Goal: Task Accomplishment & Management: Manage account settings

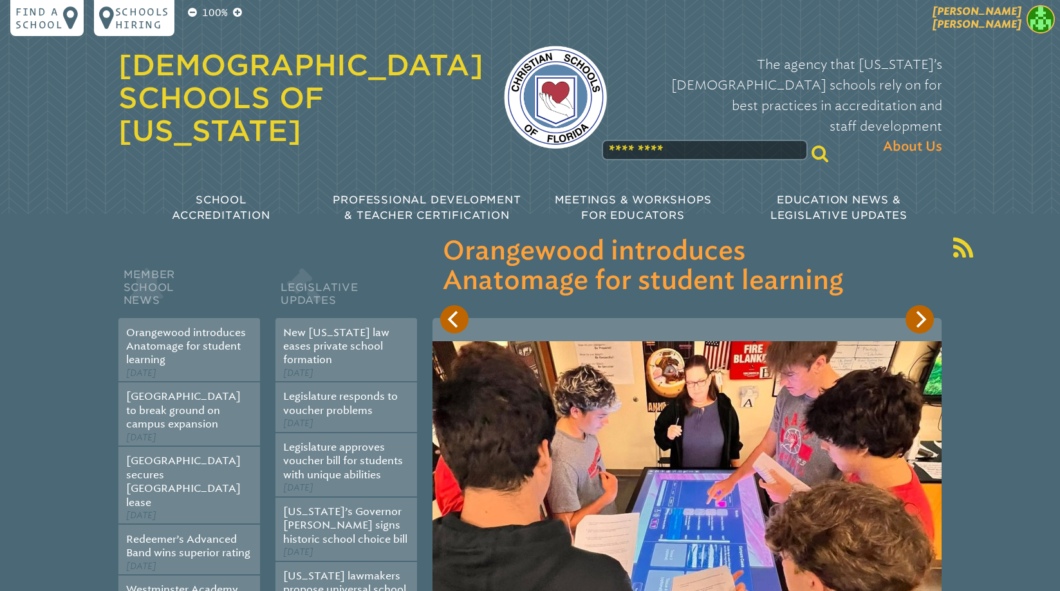
click at [1048, 20] on img at bounding box center [1041, 19] width 28 height 28
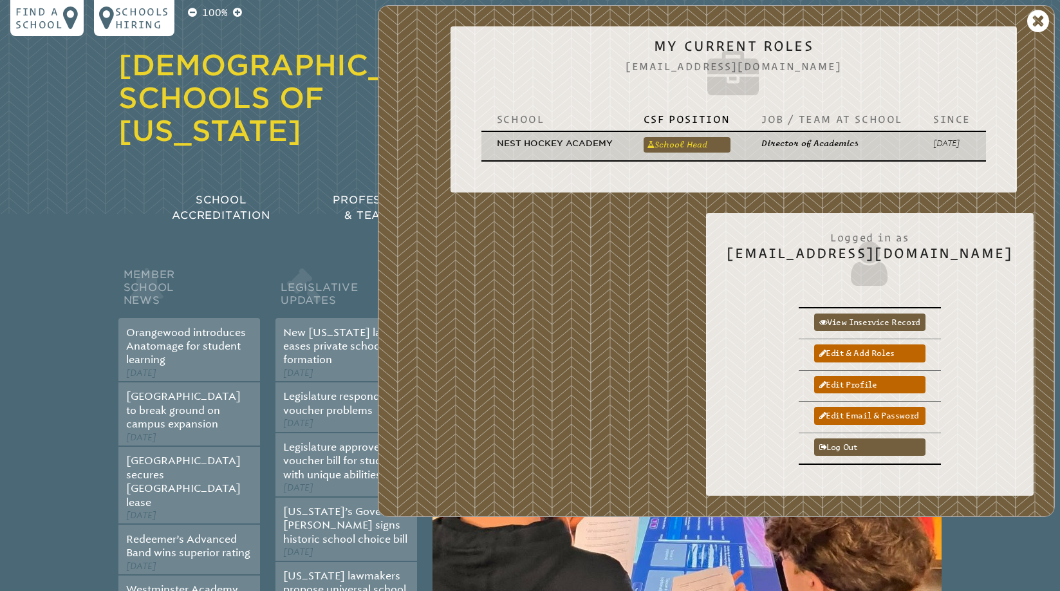
click at [692, 144] on link "School Head" at bounding box center [687, 144] width 87 height 15
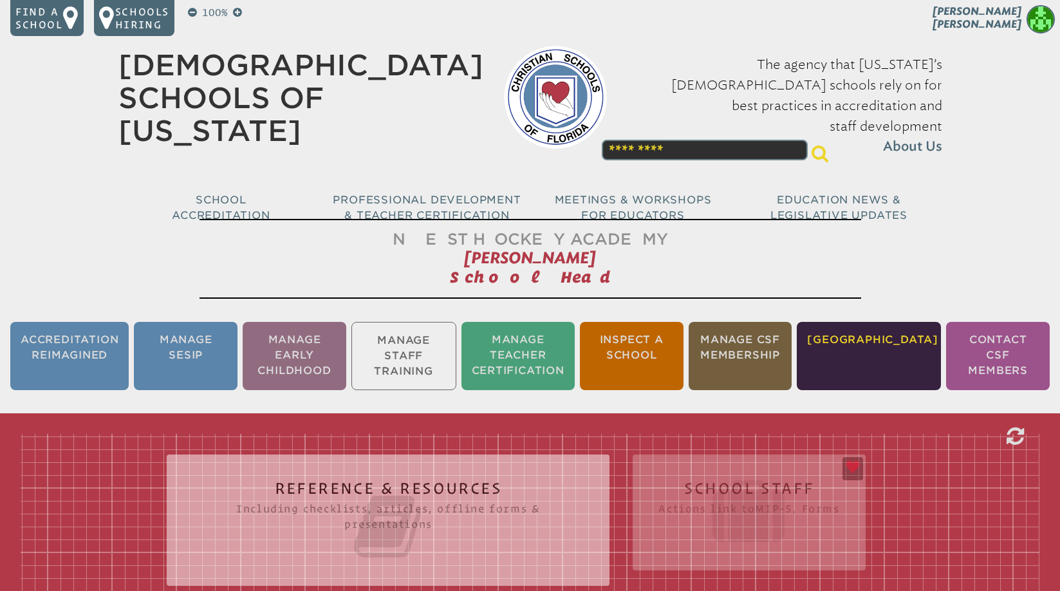
click at [889, 360] on li "[GEOGRAPHIC_DATA]" at bounding box center [869, 356] width 144 height 68
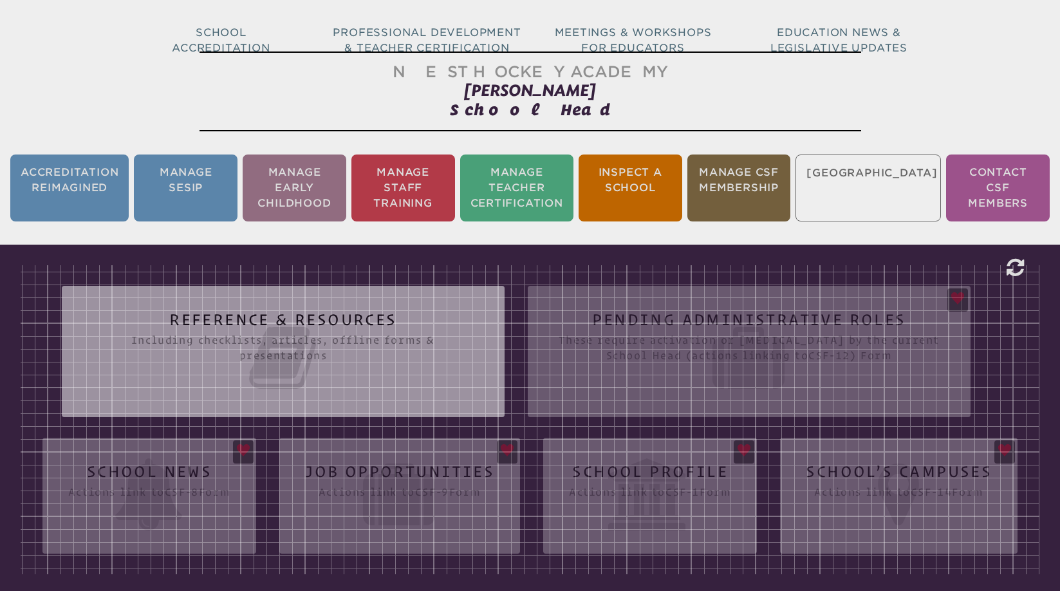
scroll to position [214, 0]
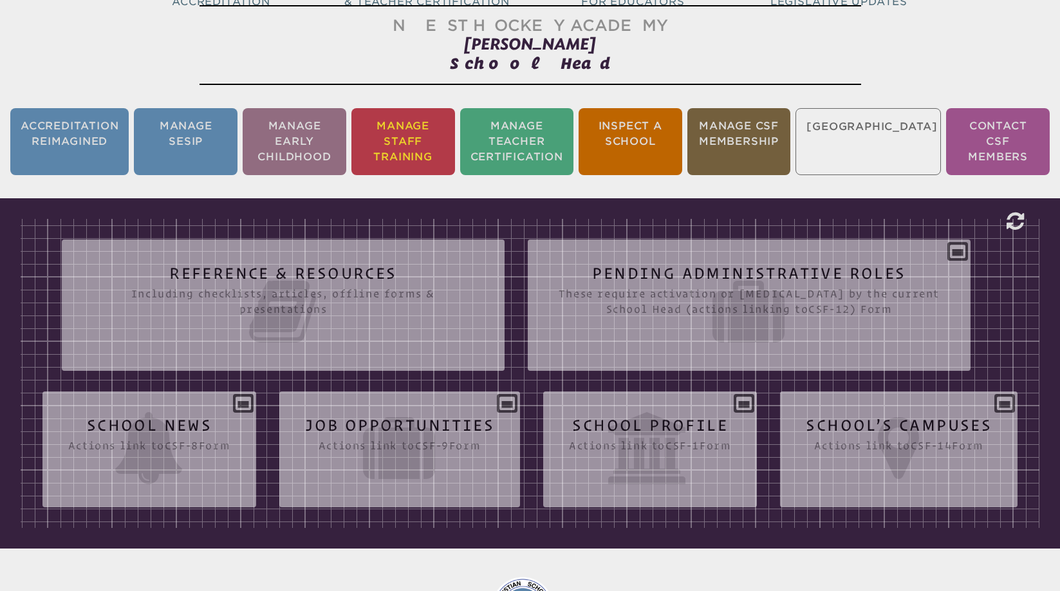
click at [411, 135] on li "Manage Staff Training" at bounding box center [404, 141] width 104 height 67
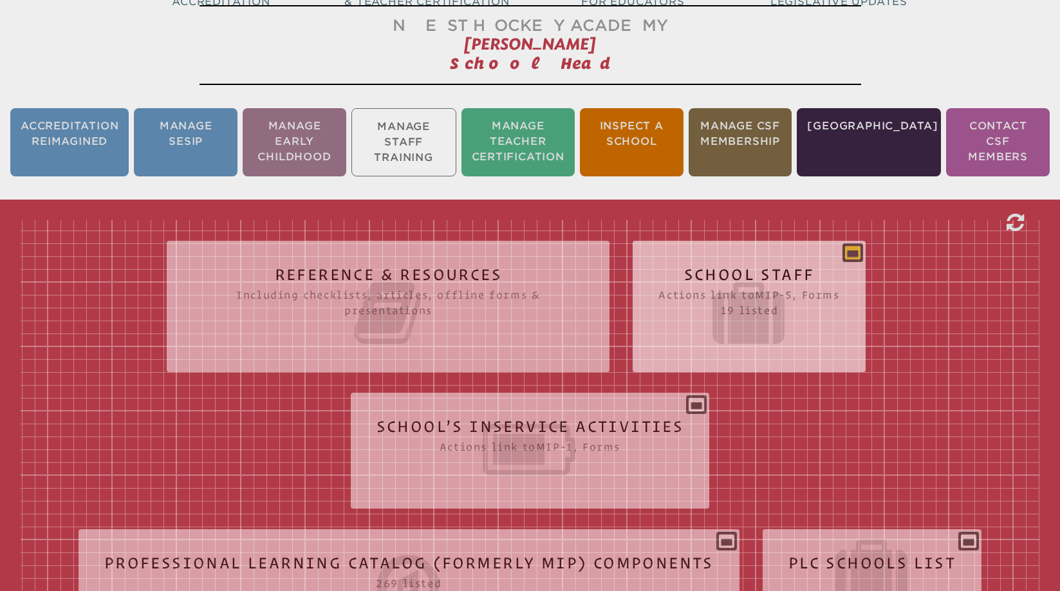
click at [860, 250] on icon at bounding box center [852, 252] width 15 height 15
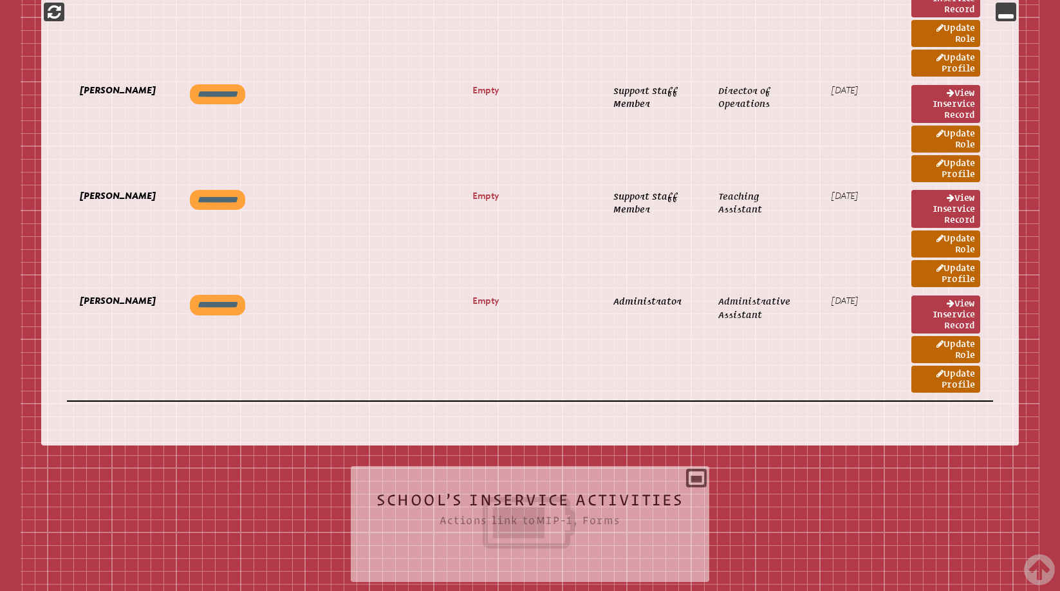
scroll to position [2486, 0]
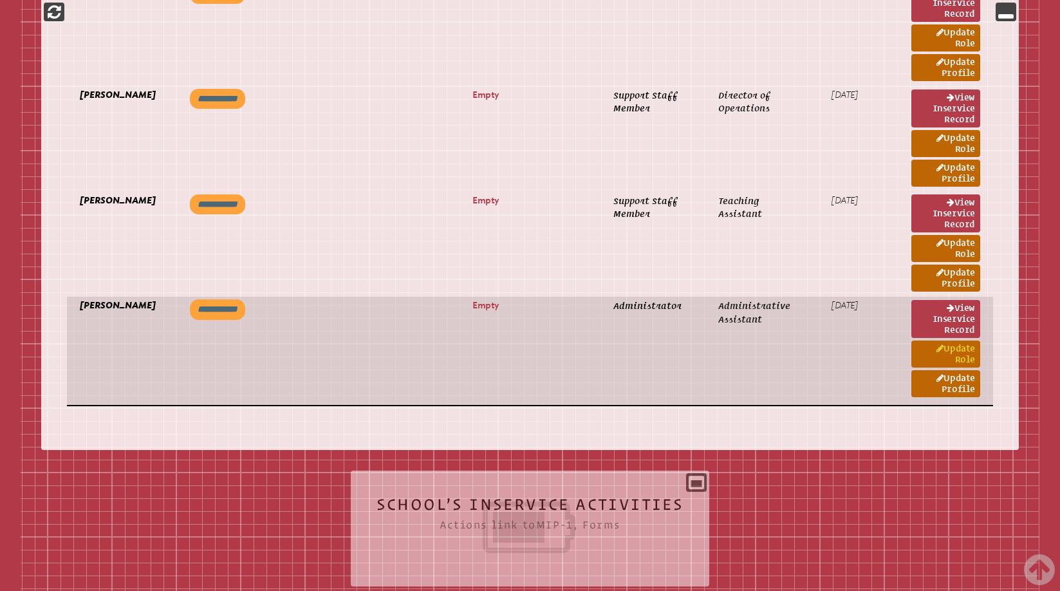
click at [943, 350] on link "Update Role" at bounding box center [946, 354] width 69 height 27
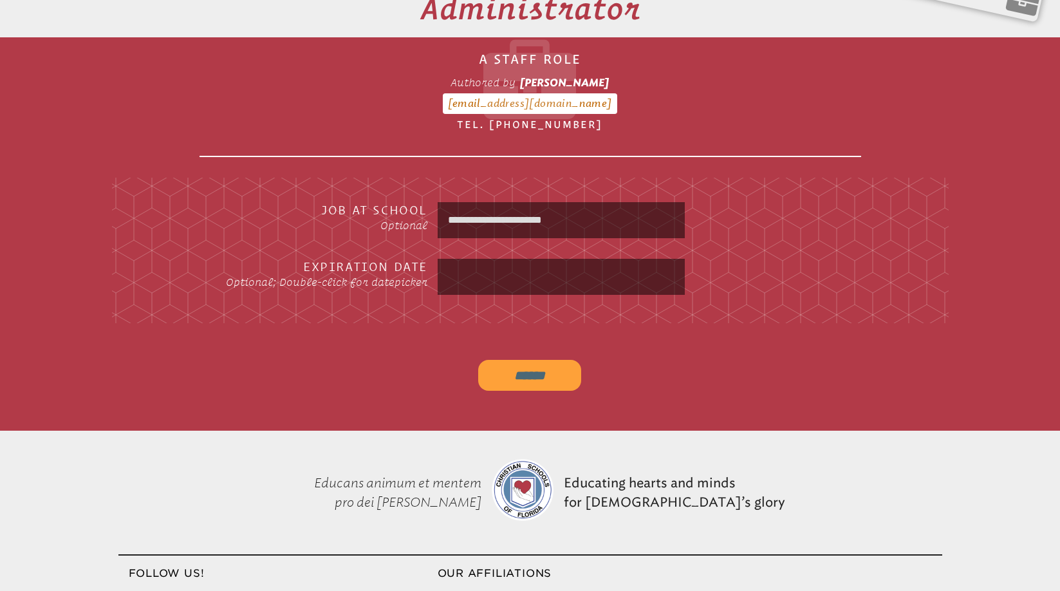
scroll to position [466, 0]
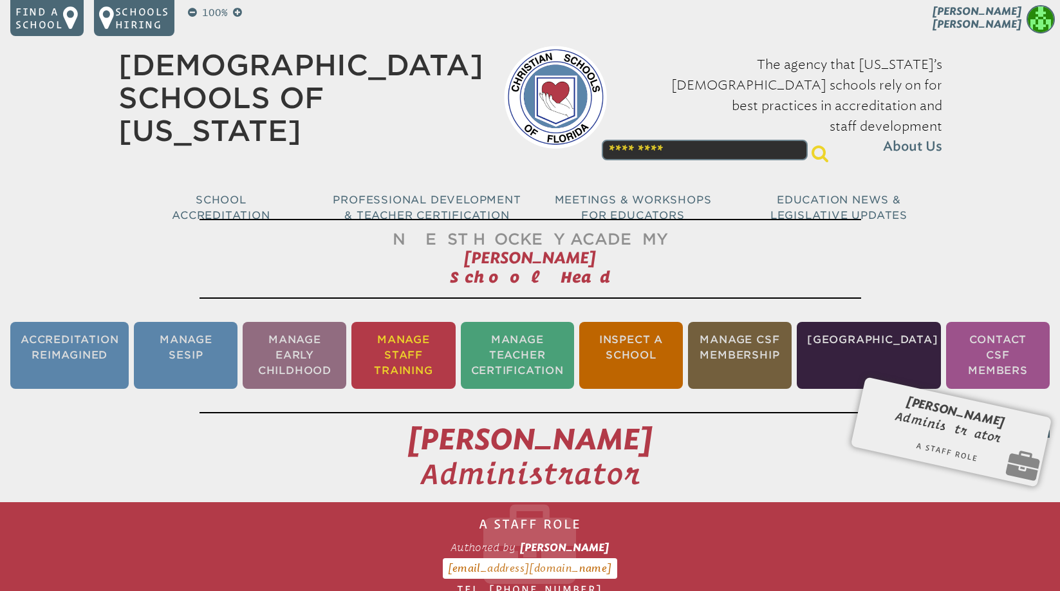
click at [413, 351] on li "Manage Staff Training" at bounding box center [404, 355] width 104 height 67
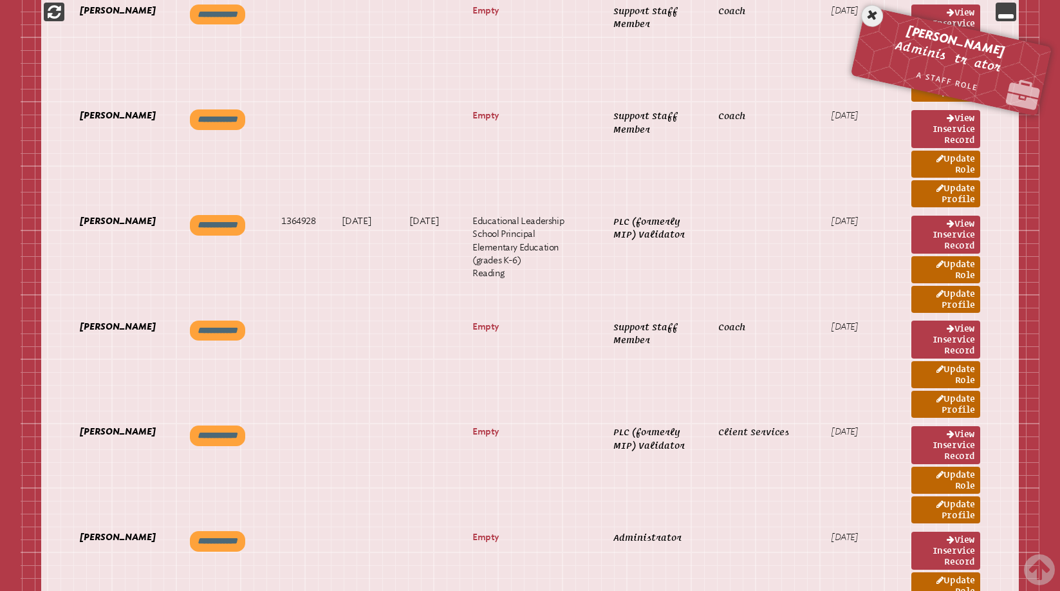
scroll to position [994, 0]
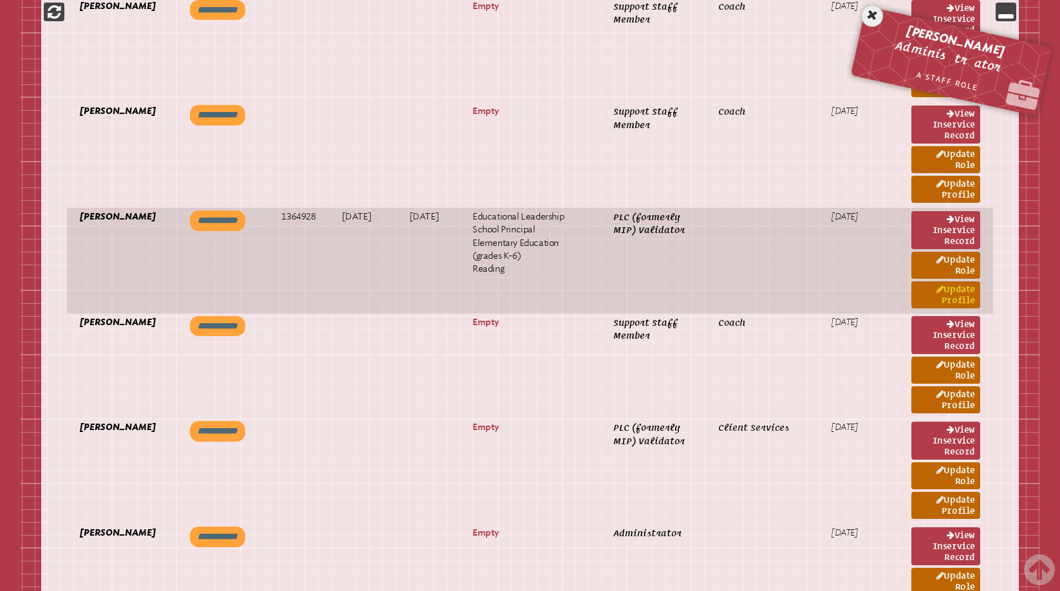
click at [949, 288] on link "Update Profile" at bounding box center [946, 294] width 69 height 27
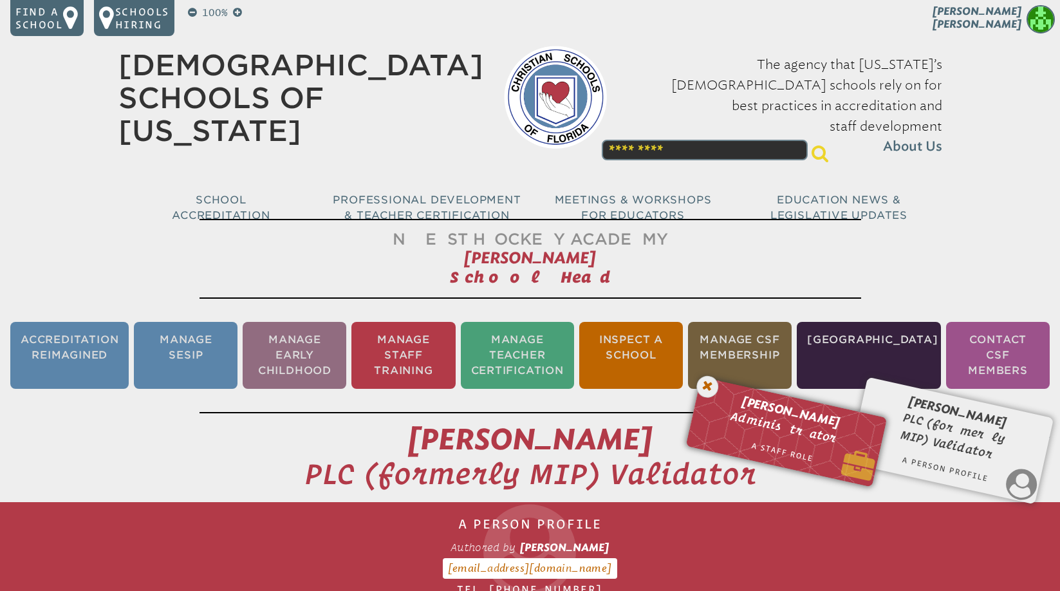
click at [708, 381] on icon at bounding box center [708, 386] width 26 height 26
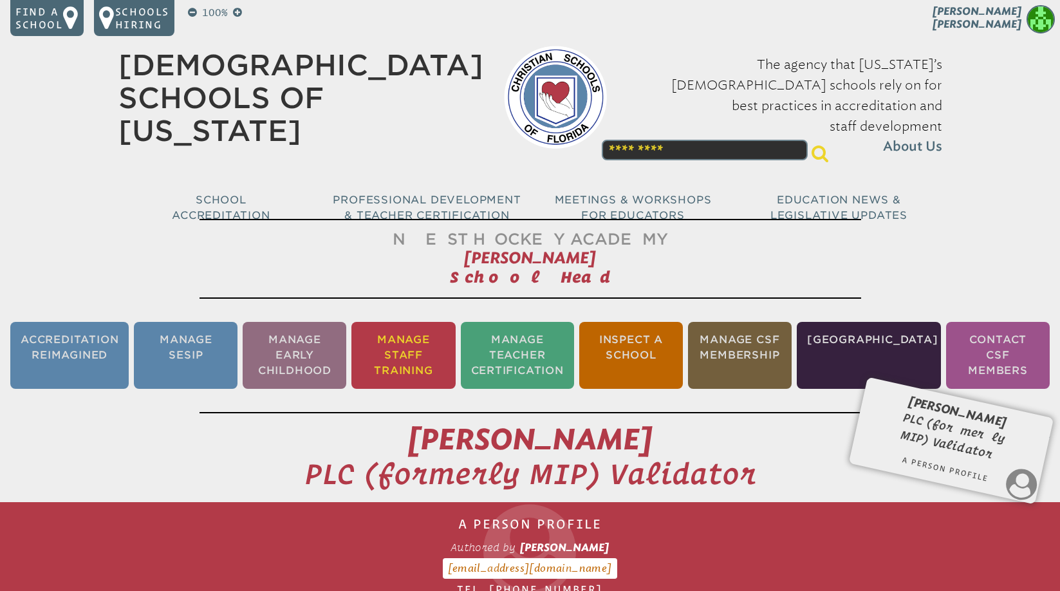
click at [422, 355] on li "Manage Staff Training" at bounding box center [404, 355] width 104 height 67
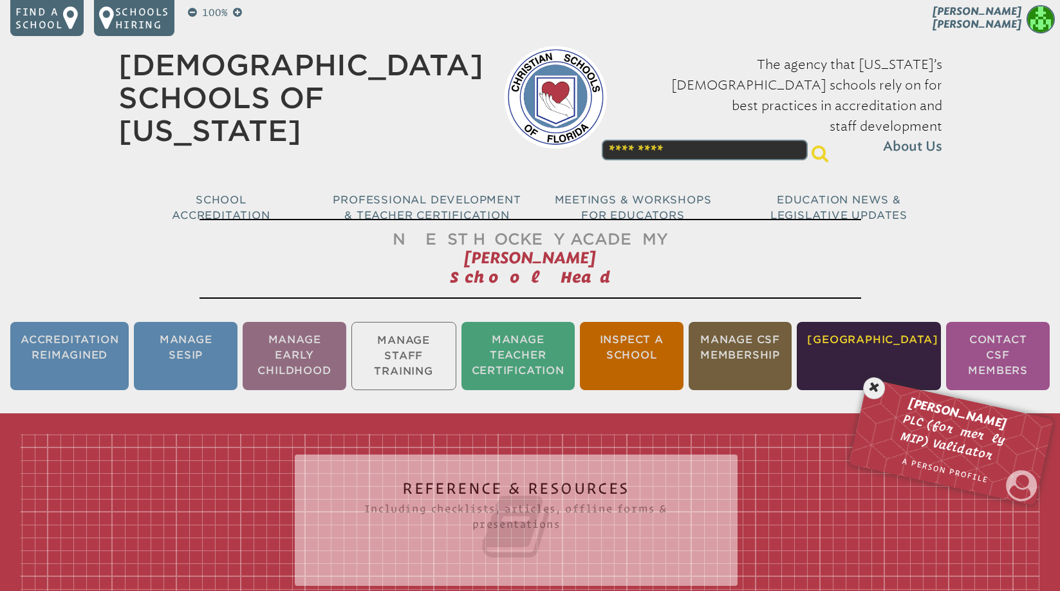
click at [879, 352] on li "[GEOGRAPHIC_DATA]" at bounding box center [869, 356] width 144 height 68
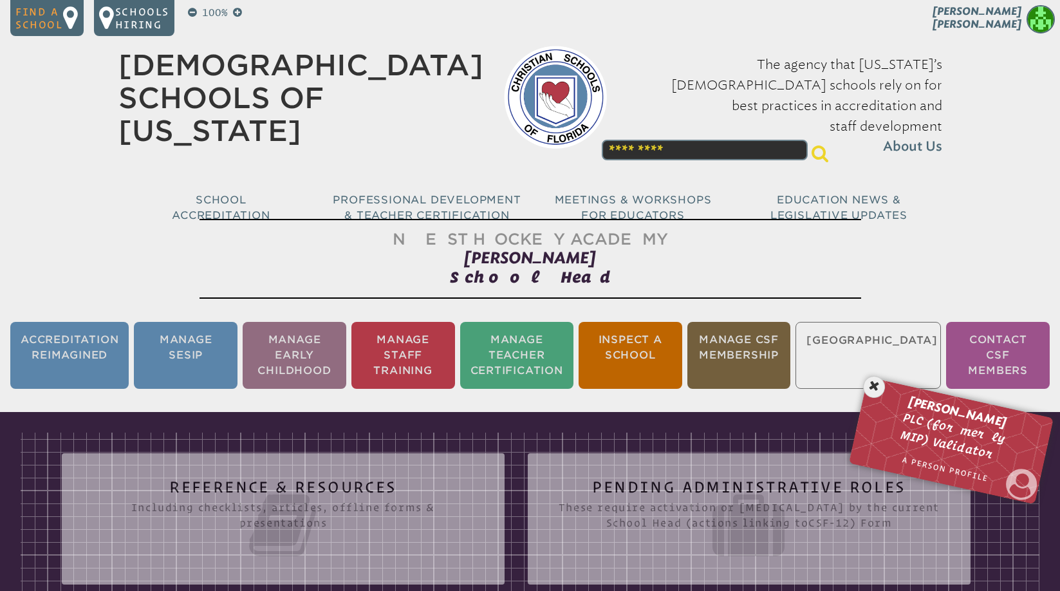
click at [45, 22] on p "Find a school" at bounding box center [39, 18] width 48 height 26
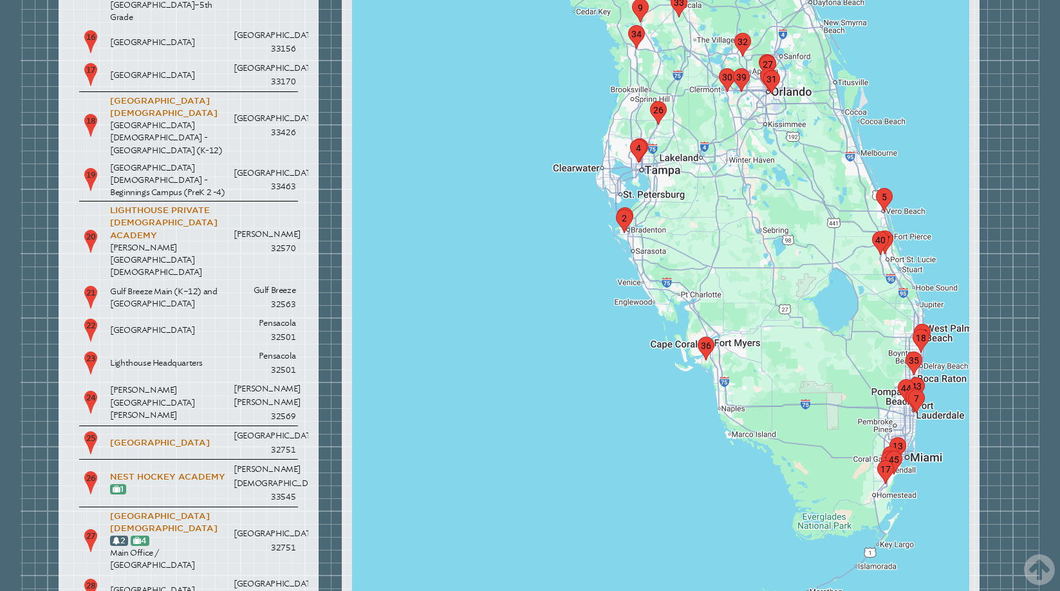
scroll to position [847, 0]
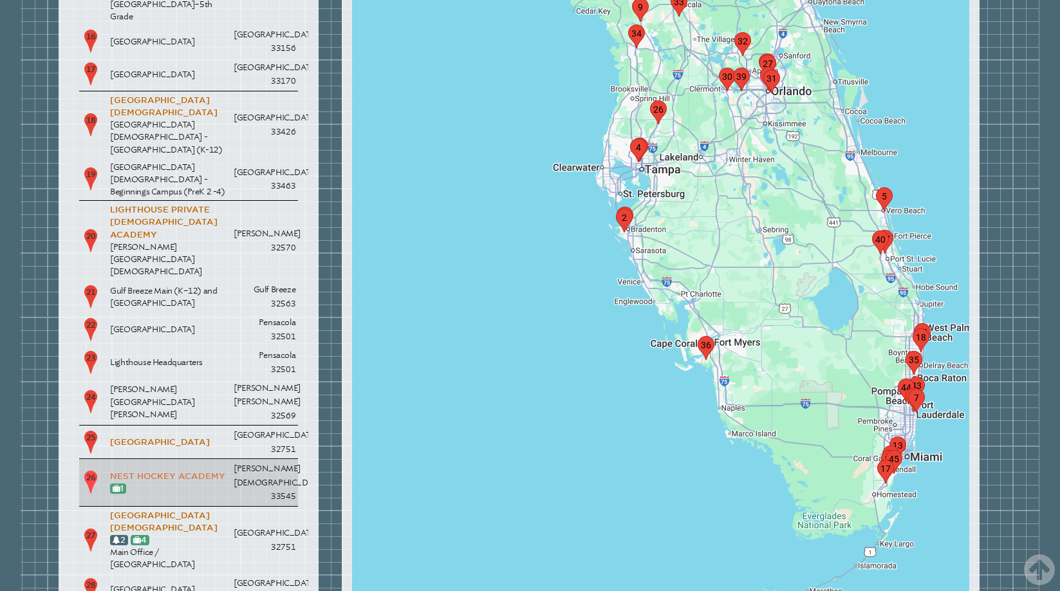
click at [167, 471] on link "Nest Hockey Academy" at bounding box center [167, 476] width 115 height 10
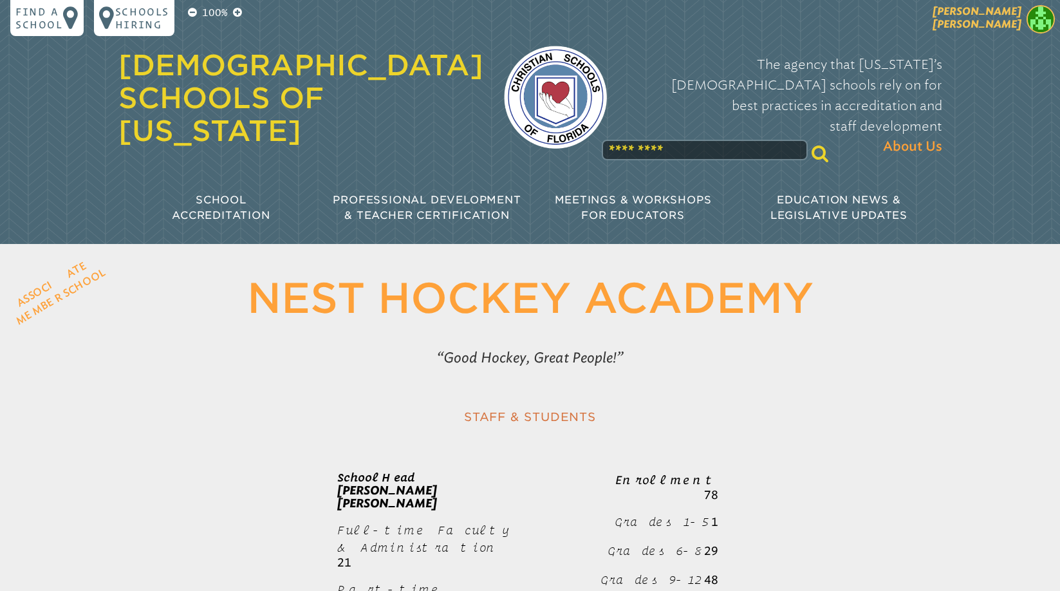
click at [1040, 27] on img at bounding box center [1041, 19] width 28 height 28
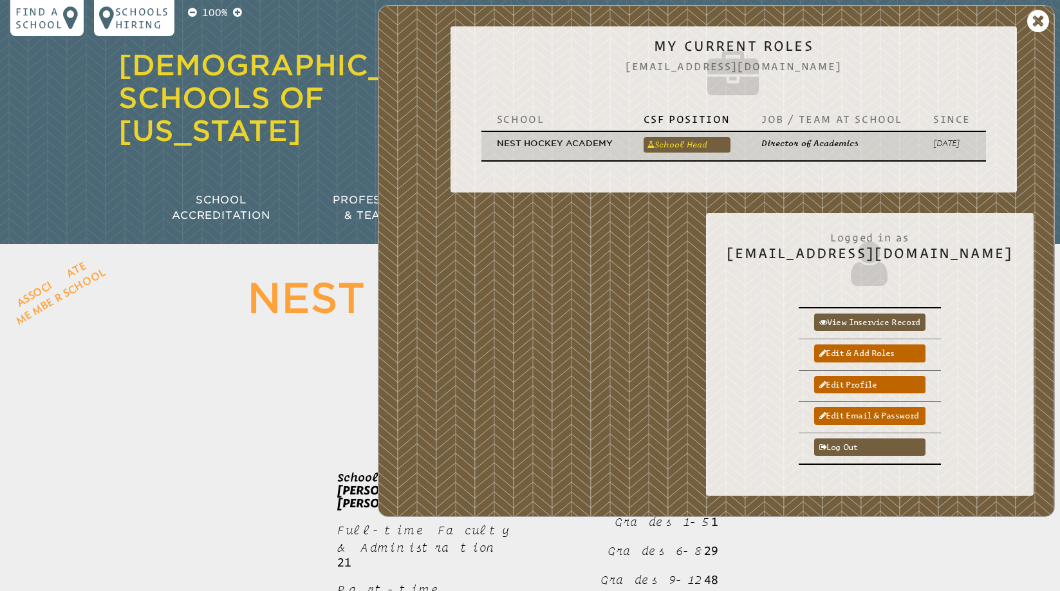
click at [701, 146] on link "School Head" at bounding box center [687, 144] width 87 height 15
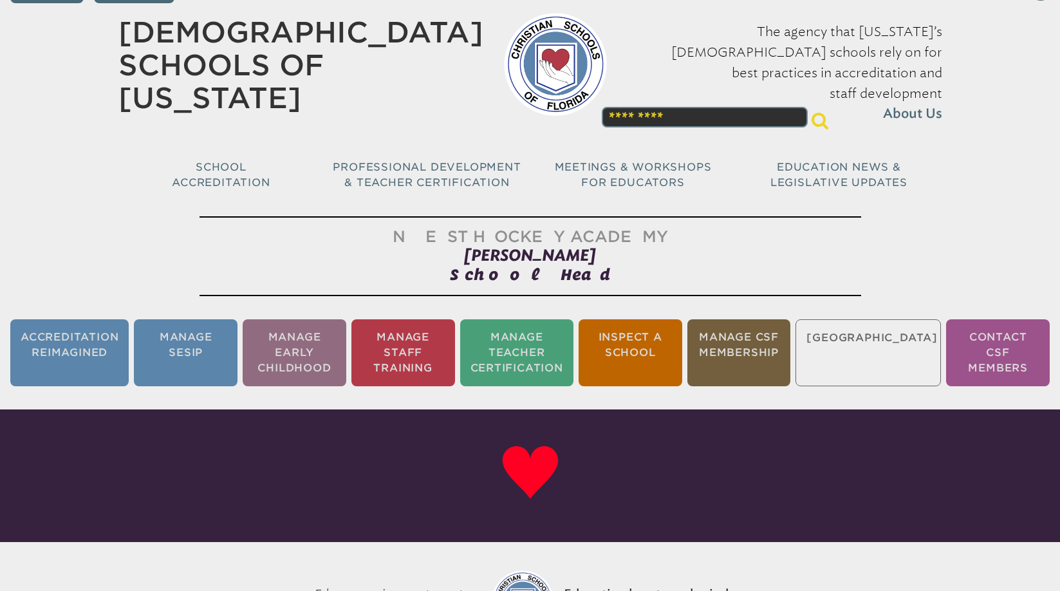
scroll to position [53, 0]
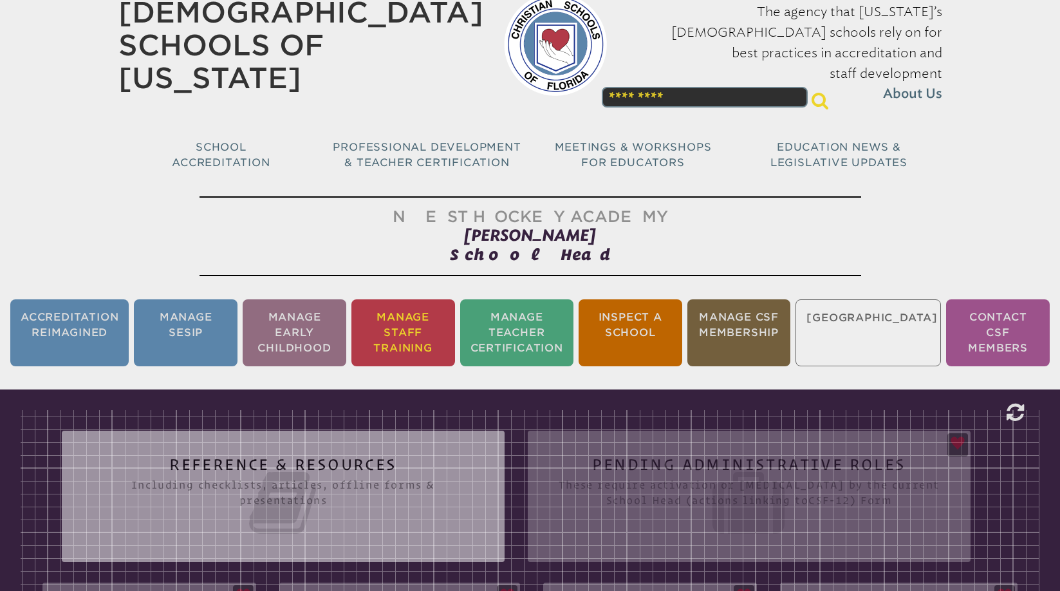
click at [435, 308] on li "Manage Staff Training" at bounding box center [404, 332] width 104 height 67
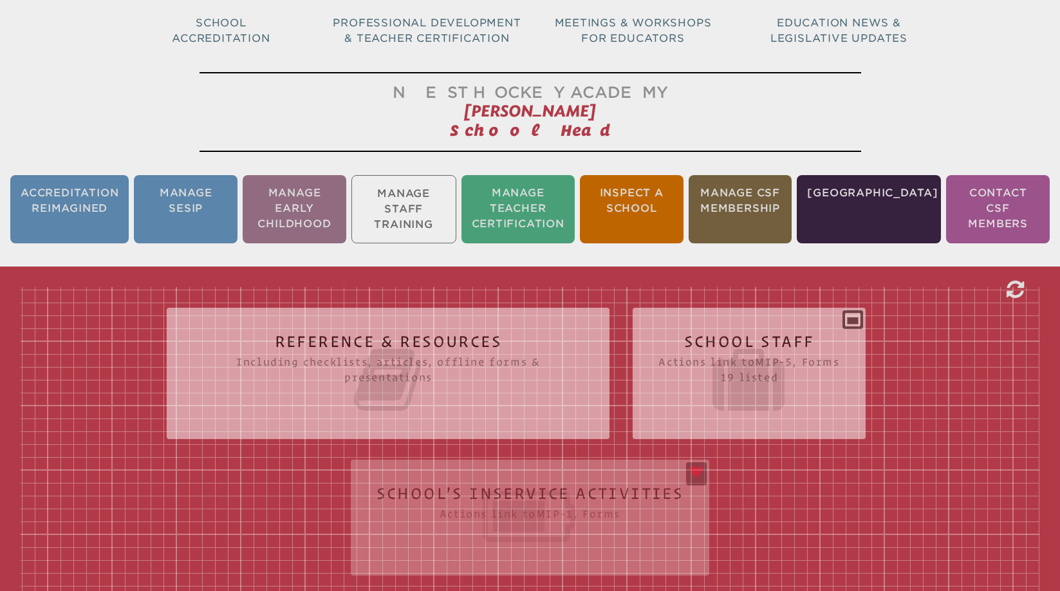
scroll to position [214, 0]
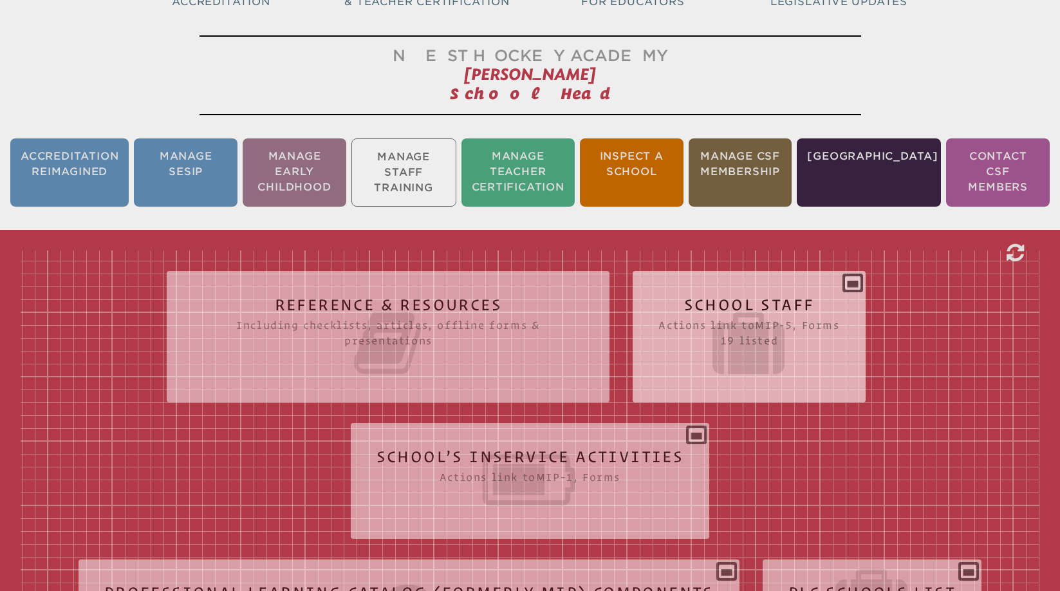
click at [856, 281] on div "School Staff Actions link to mip-5 , Forms 19 listed Report (for printing & exp…" at bounding box center [749, 331] width 232 height 100
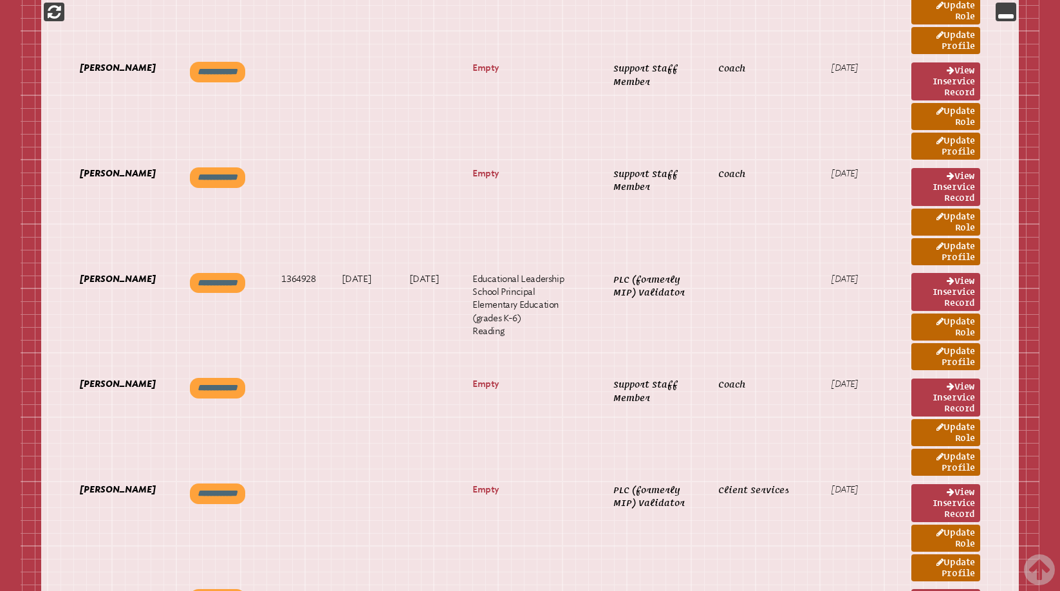
scroll to position [951, 0]
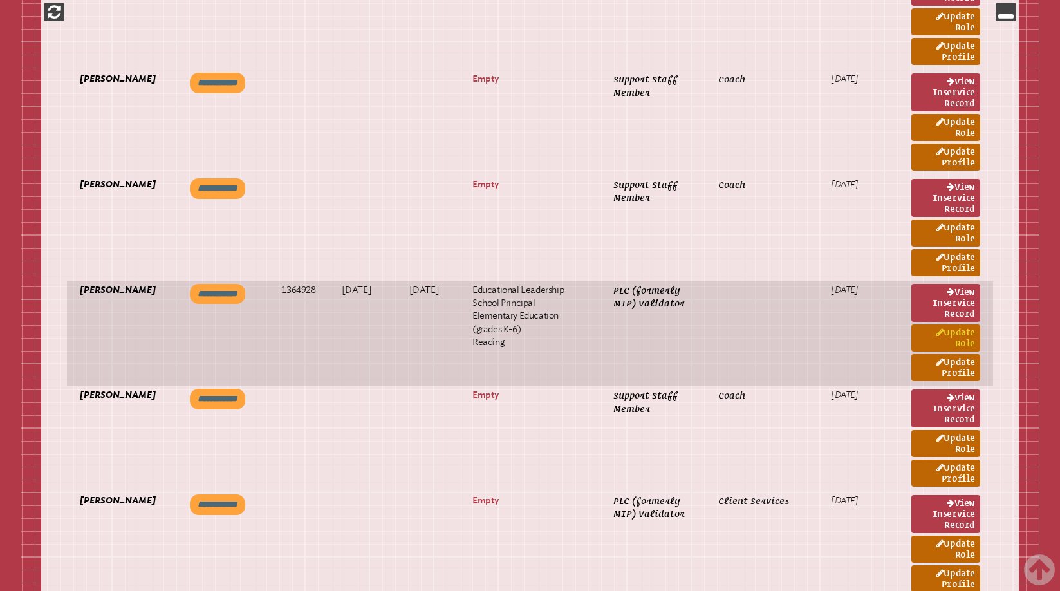
click at [956, 325] on link "Update Role" at bounding box center [946, 338] width 69 height 27
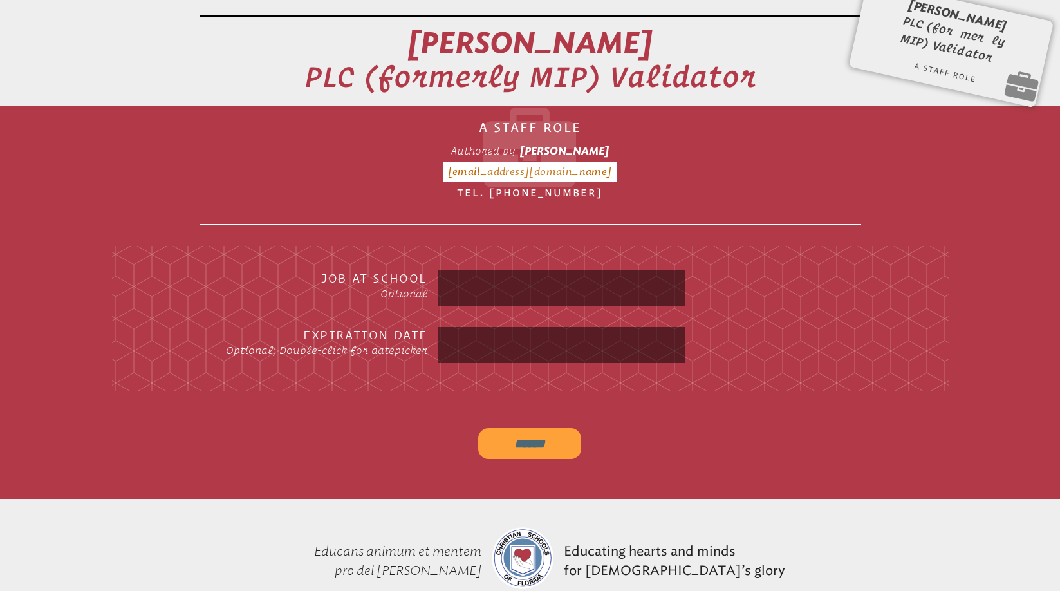
scroll to position [437, 0]
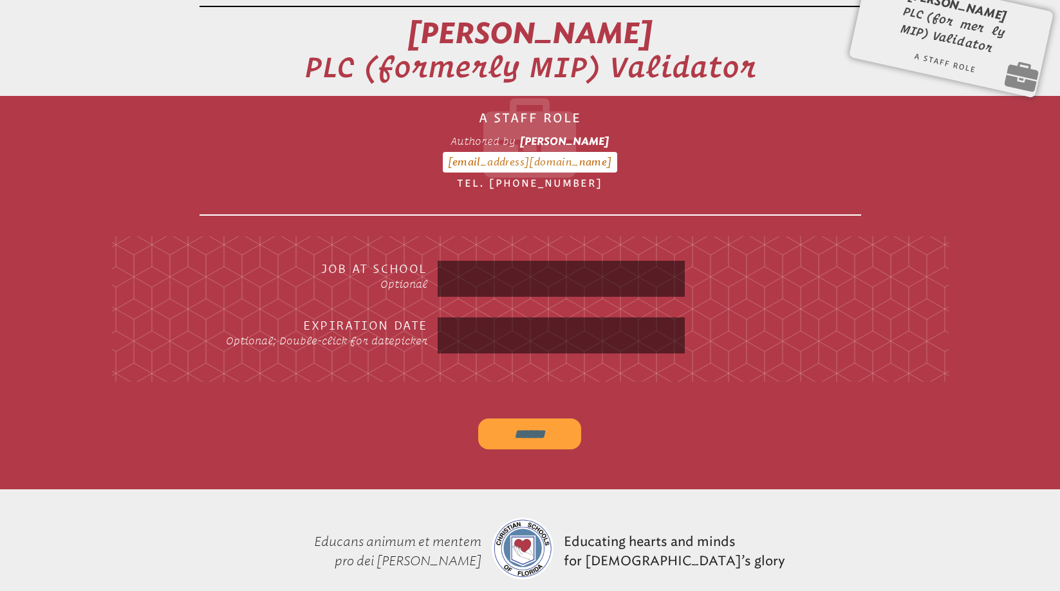
click at [454, 320] on input "text" at bounding box center [561, 335] width 242 height 31
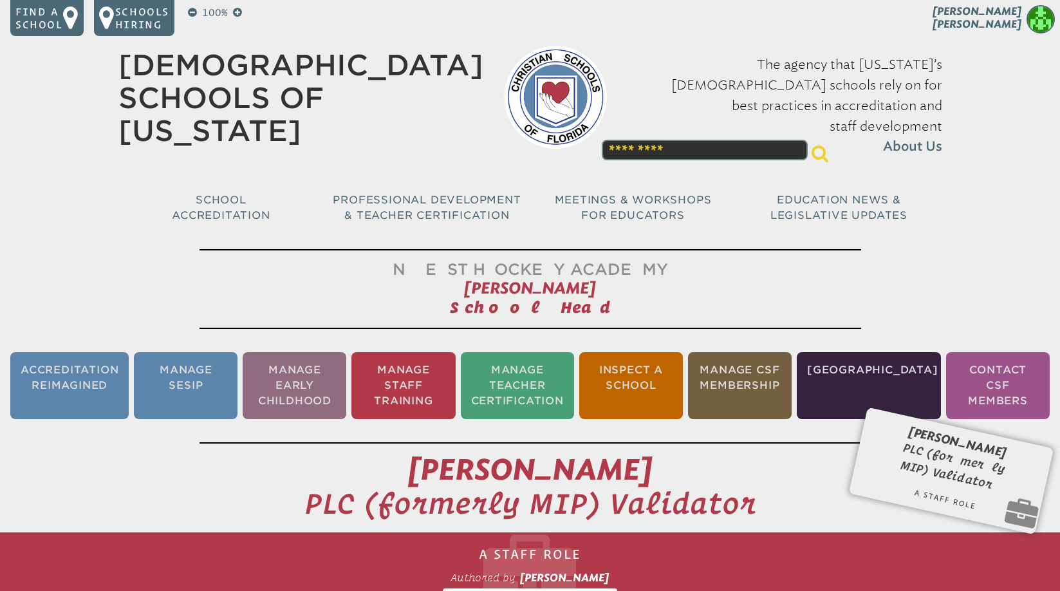
click at [1021, 187] on div "100% Find a school Schools Hiring [PERSON_NAME] [PERSON_NAME] My Current Roles …" at bounding box center [530, 122] width 1060 height 244
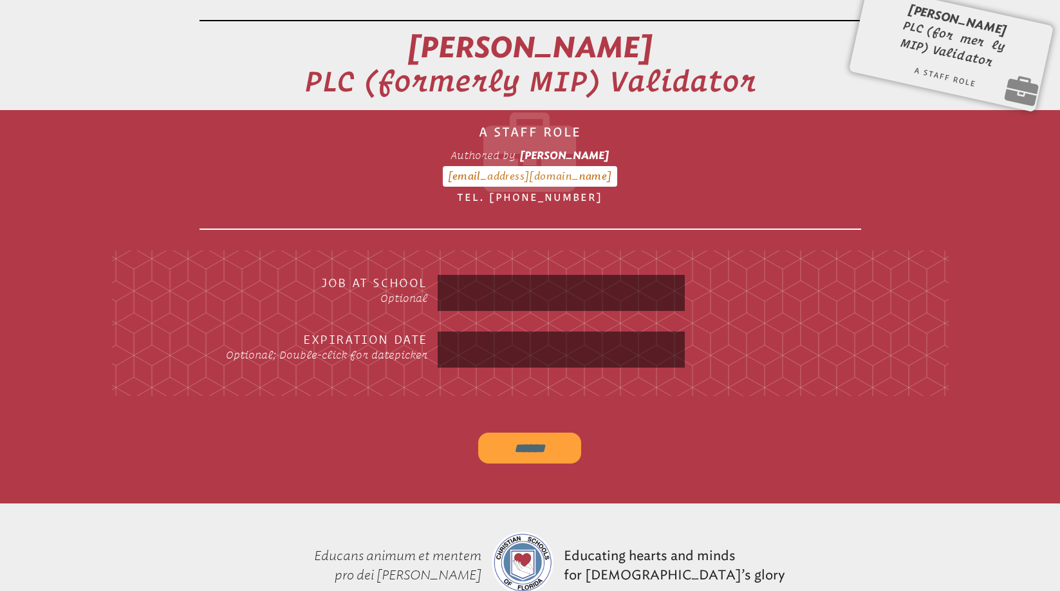
scroll to position [428, 0]
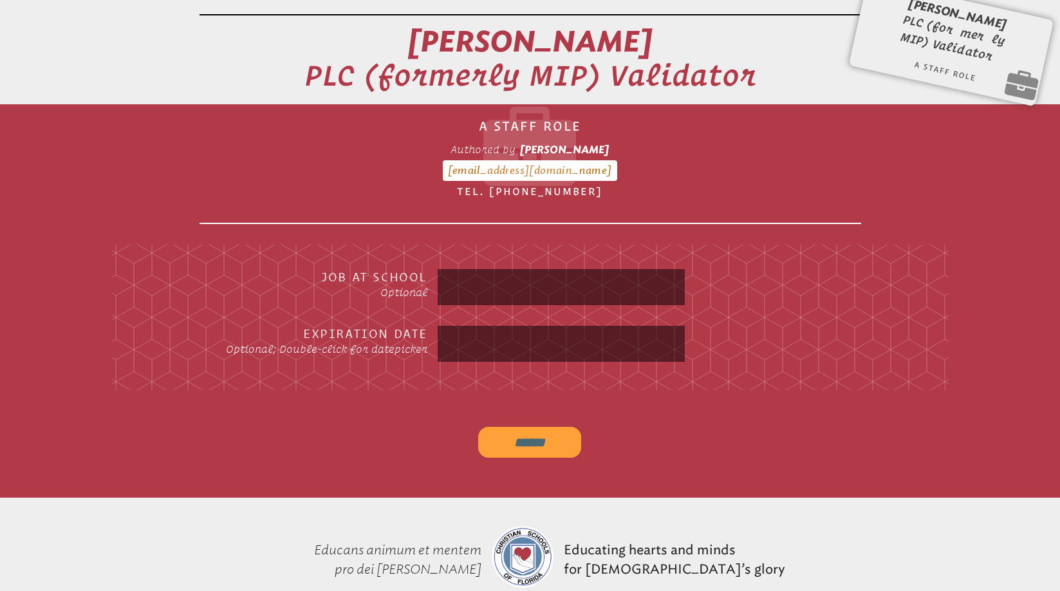
click at [469, 328] on input "text" at bounding box center [561, 343] width 242 height 31
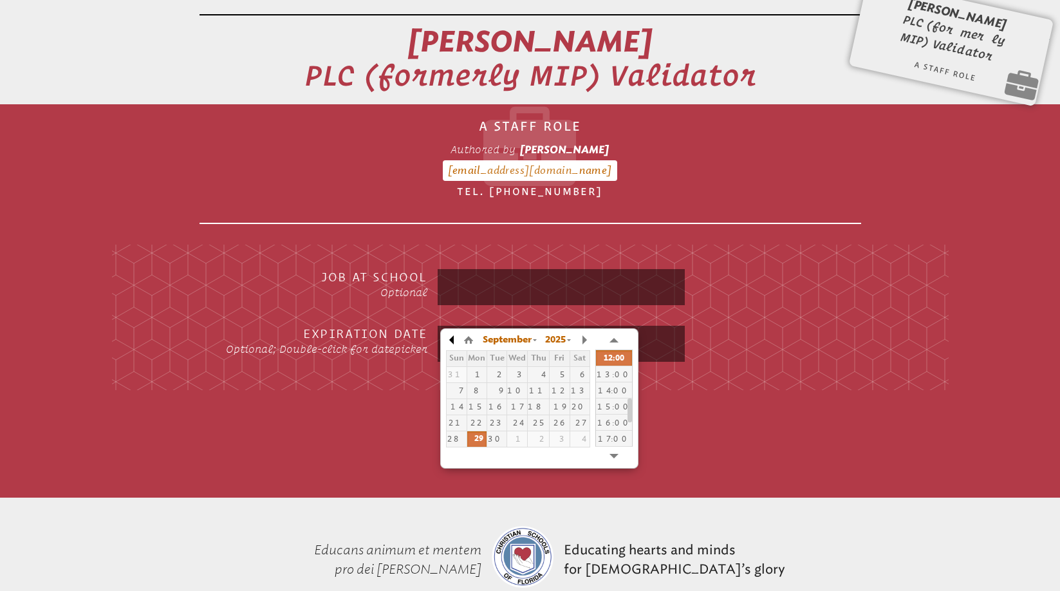
click at [454, 337] on button "button" at bounding box center [452, 339] width 13 height 19
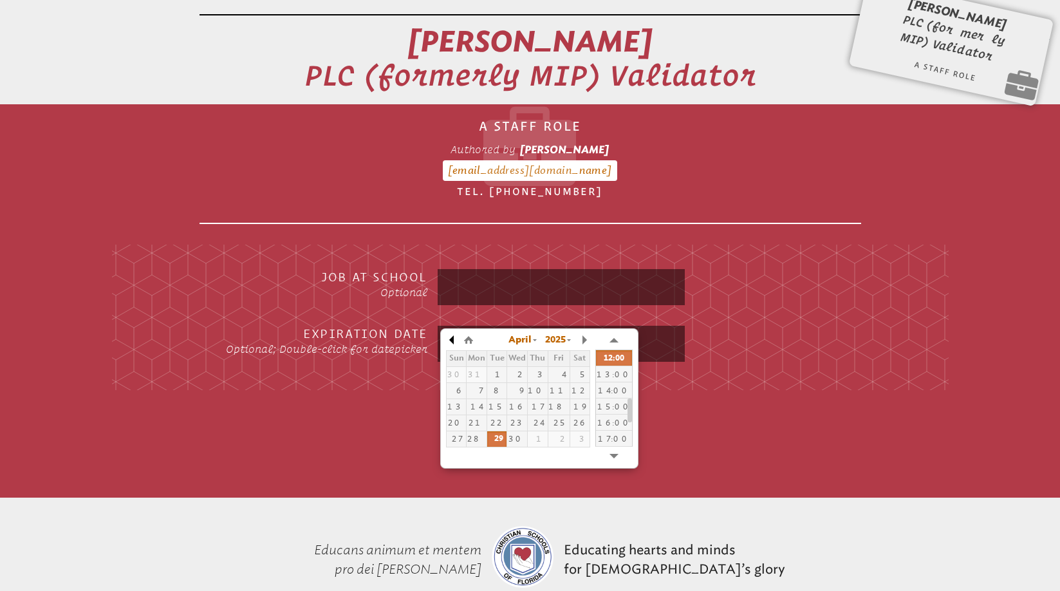
click at [454, 337] on button "button" at bounding box center [452, 339] width 13 height 19
click at [521, 370] on div "1" at bounding box center [516, 374] width 19 height 9
click at [621, 355] on div "12:00" at bounding box center [614, 358] width 36 height 16
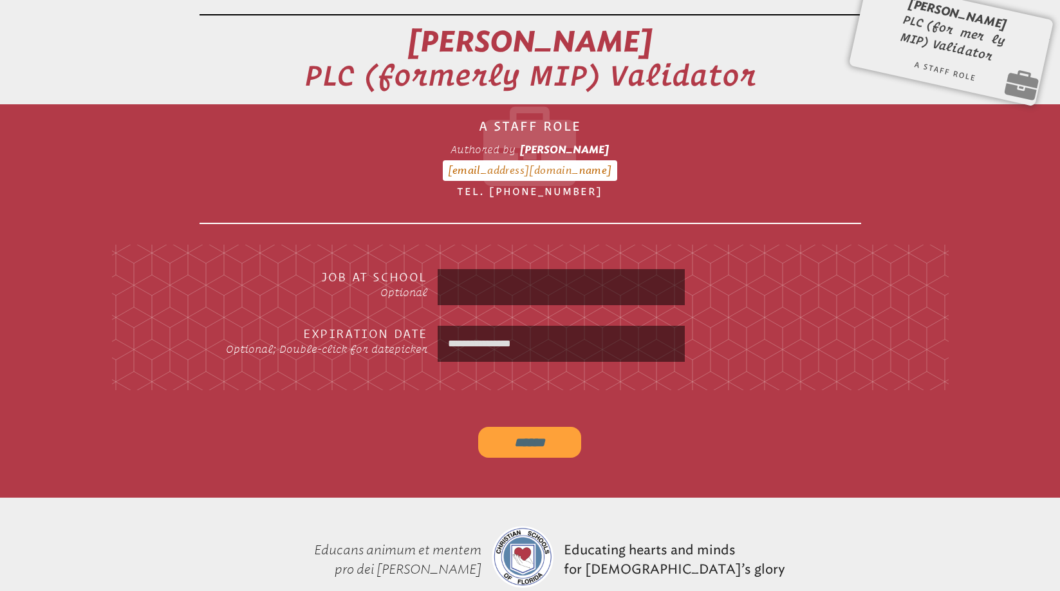
type input "**********"
click at [536, 427] on input "******" at bounding box center [529, 442] width 103 height 31
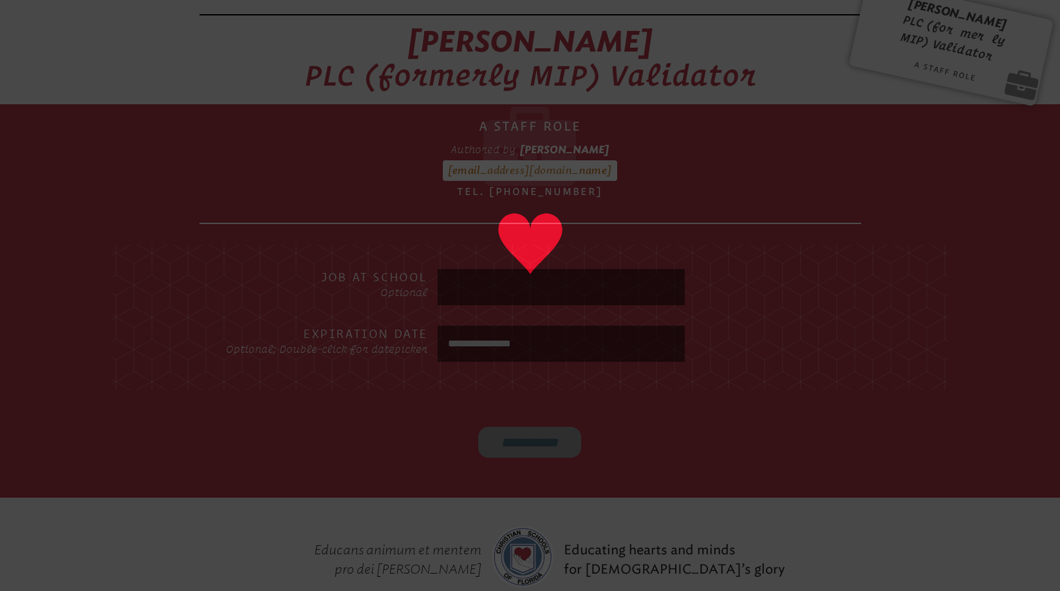
type input "******"
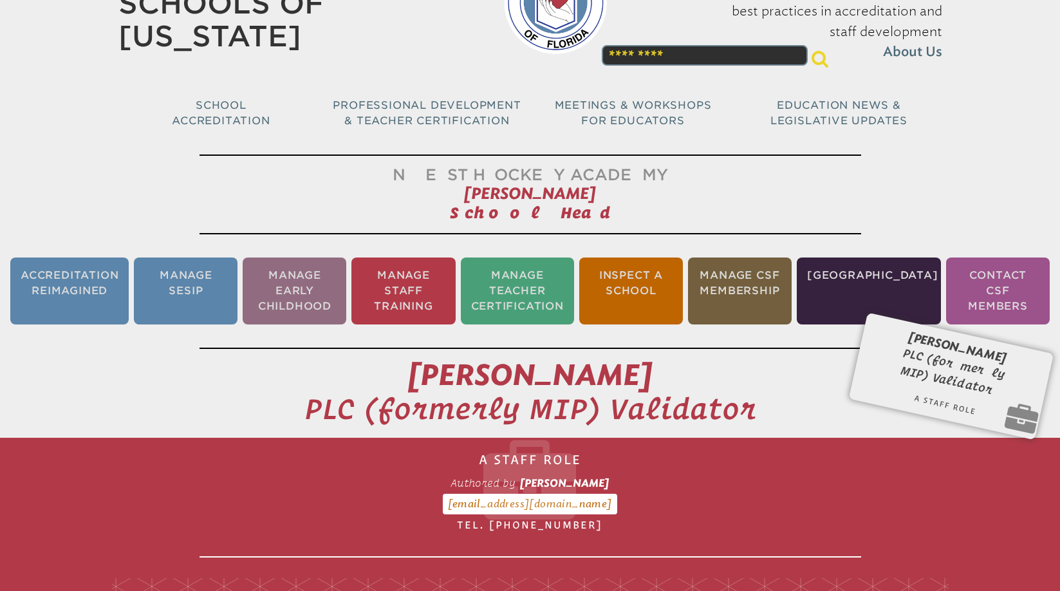
scroll to position [0, 0]
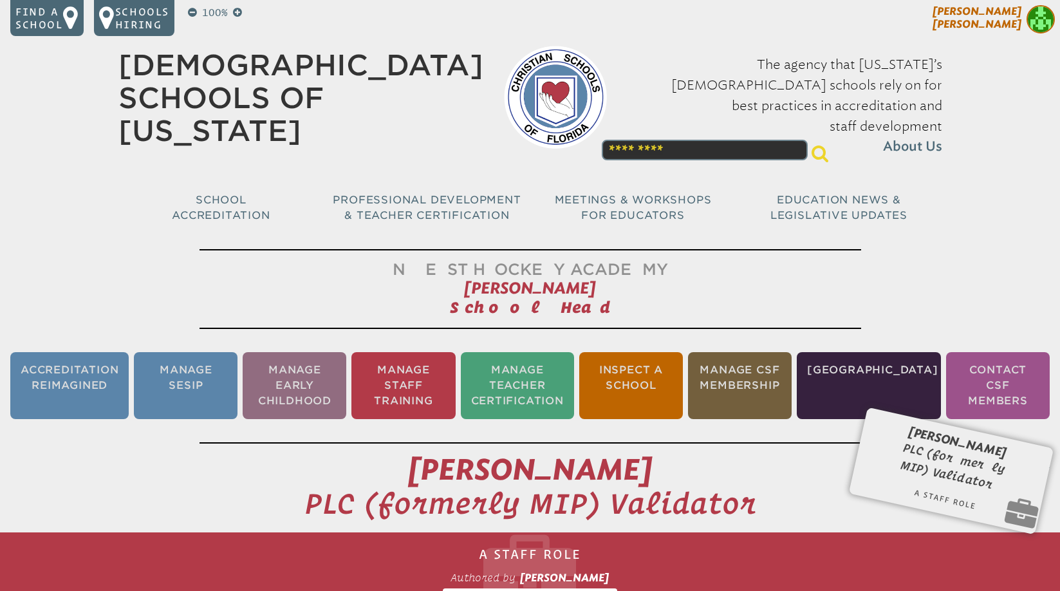
click at [1039, 20] on img at bounding box center [1041, 19] width 28 height 28
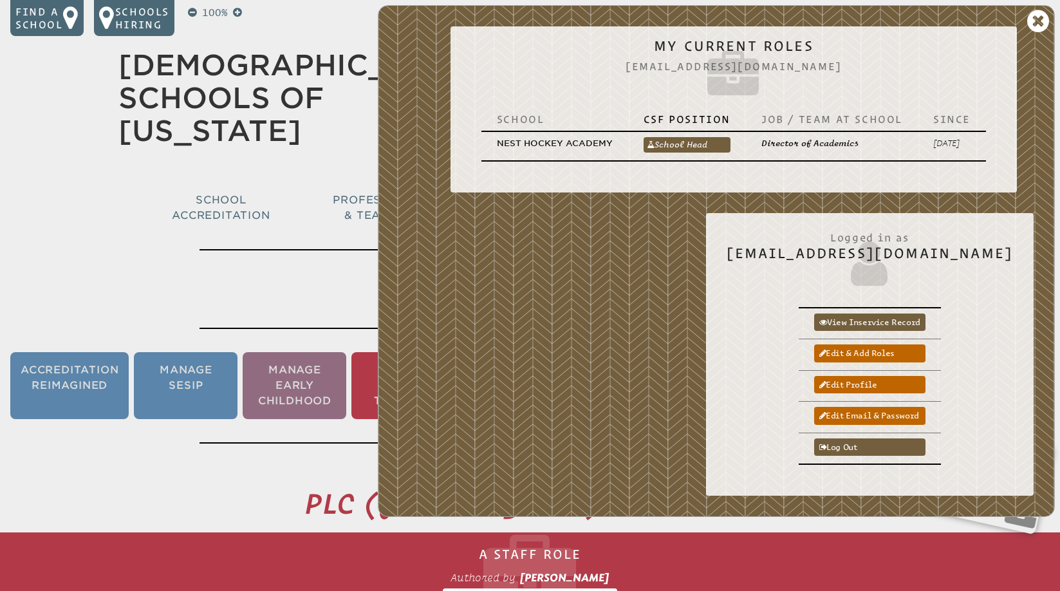
click at [328, 249] on h1 "Nest Hockey Academy Anita Alexander School Head" at bounding box center [531, 289] width 662 height 80
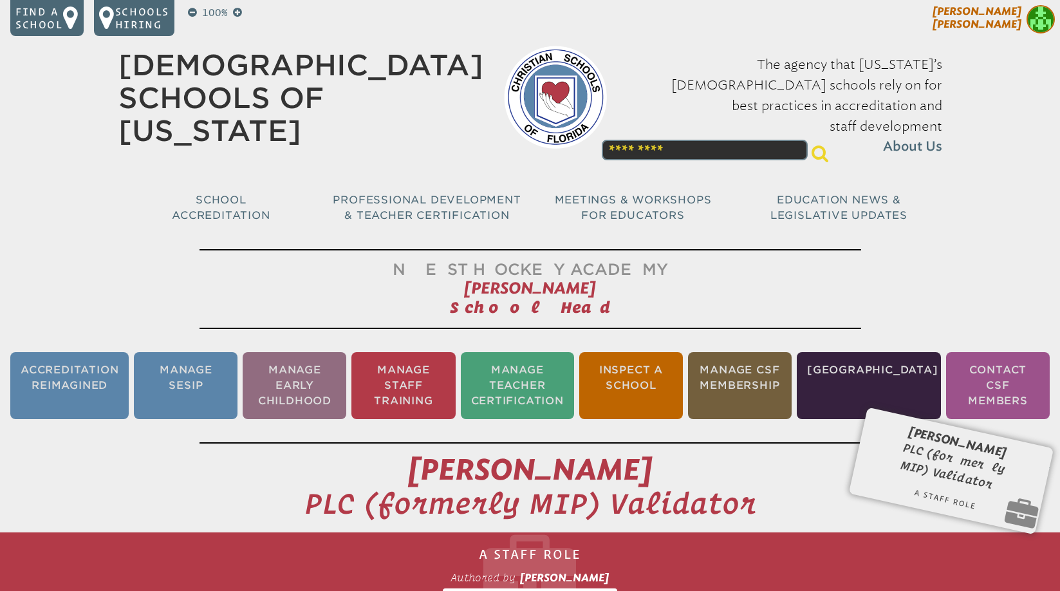
click at [1039, 21] on img at bounding box center [1041, 19] width 28 height 28
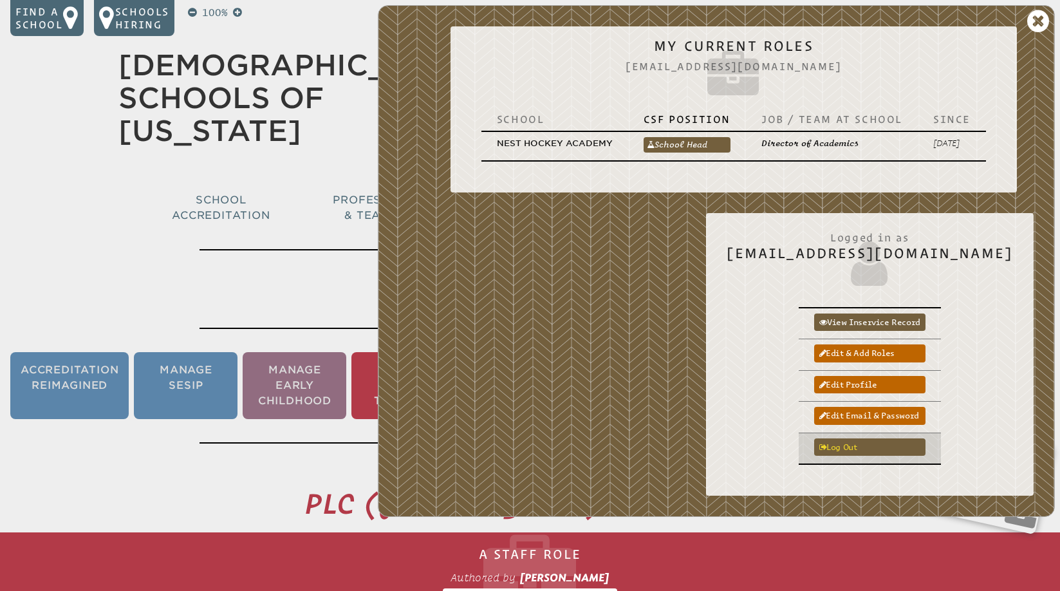
click at [893, 446] on link "Log out" at bounding box center [869, 446] width 111 height 17
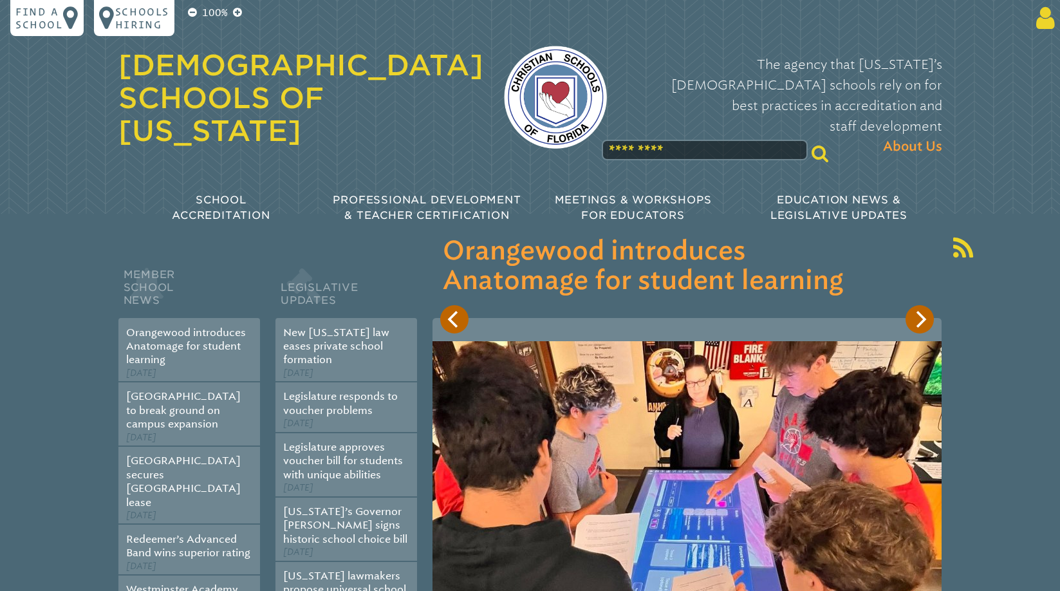
type input "**********"
click at [1044, 21] on icon at bounding box center [1043, 18] width 24 height 26
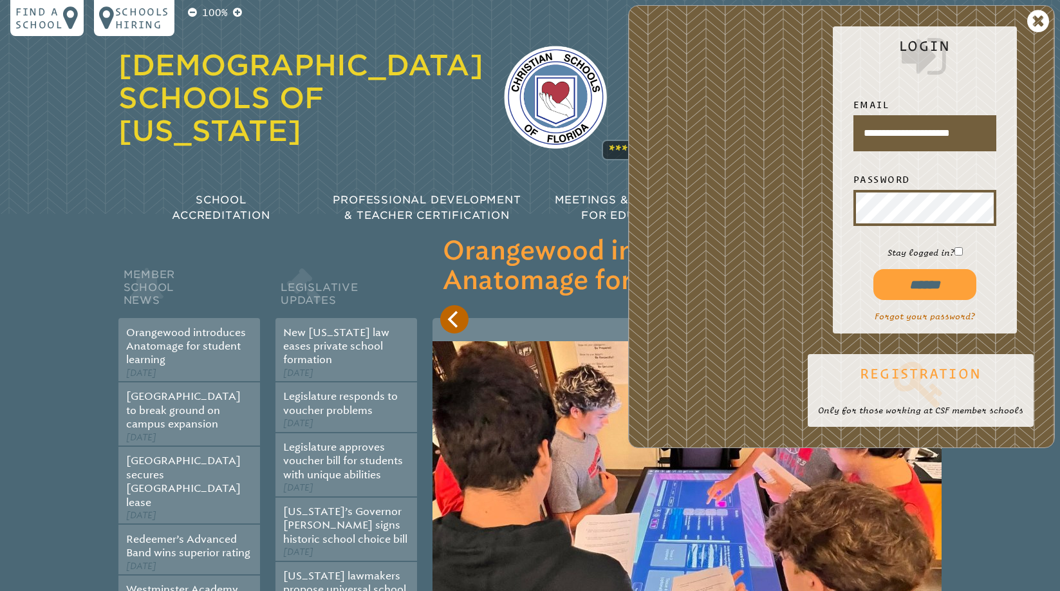
click at [932, 374] on icon at bounding box center [920, 384] width 205 height 52
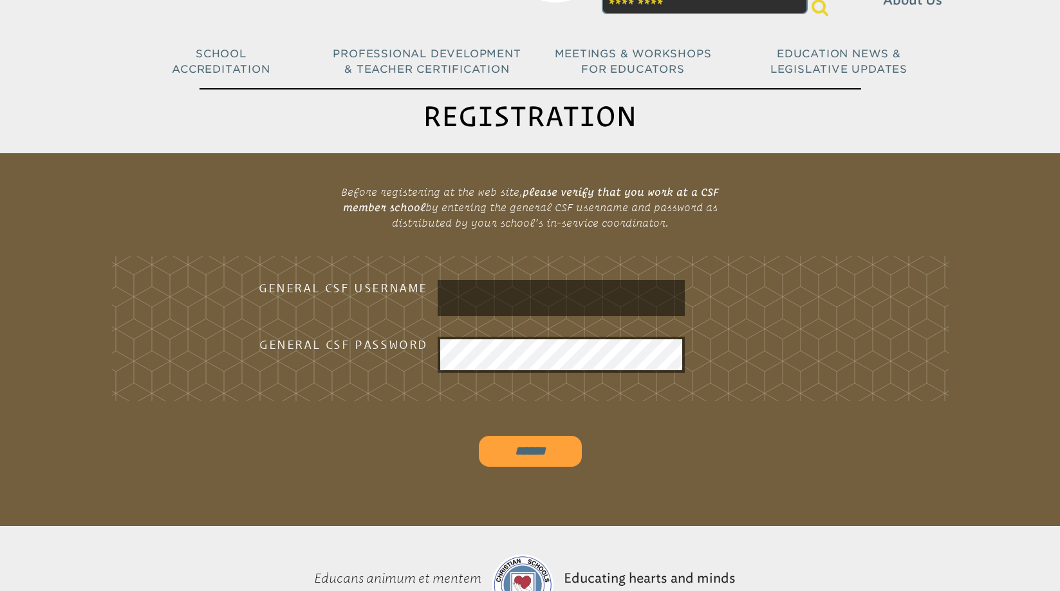
scroll to position [148, 0]
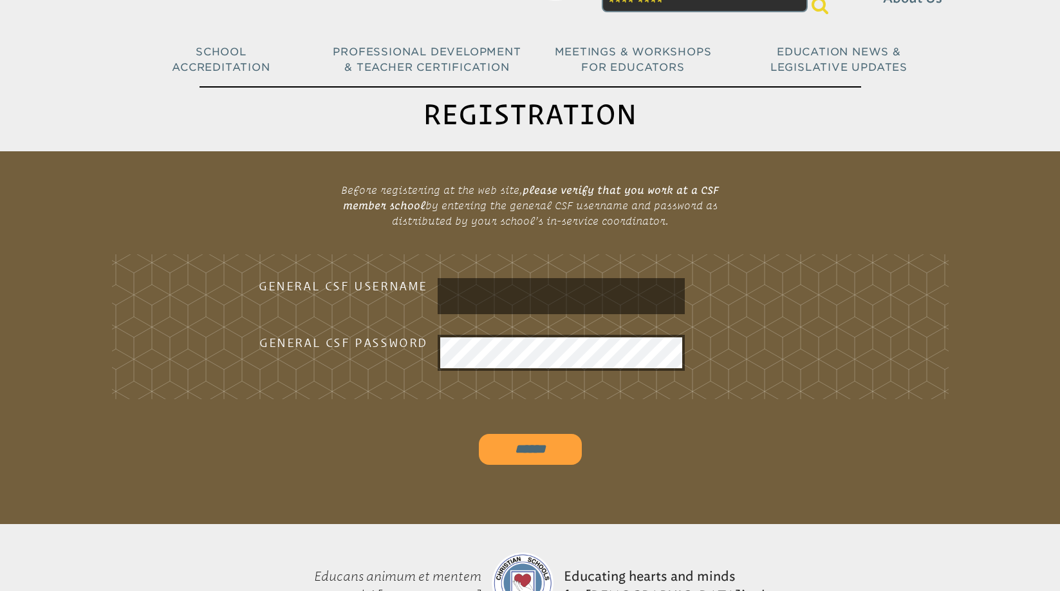
type input "**********"
click at [550, 298] on input "**********" at bounding box center [561, 296] width 242 height 31
click at [422, 341] on h3 "General CSF Password" at bounding box center [324, 342] width 206 height 15
click at [508, 294] on input "**********" at bounding box center [561, 296] width 242 height 31
drag, startPoint x: 594, startPoint y: 297, endPoint x: 419, endPoint y: 297, distance: 175.1
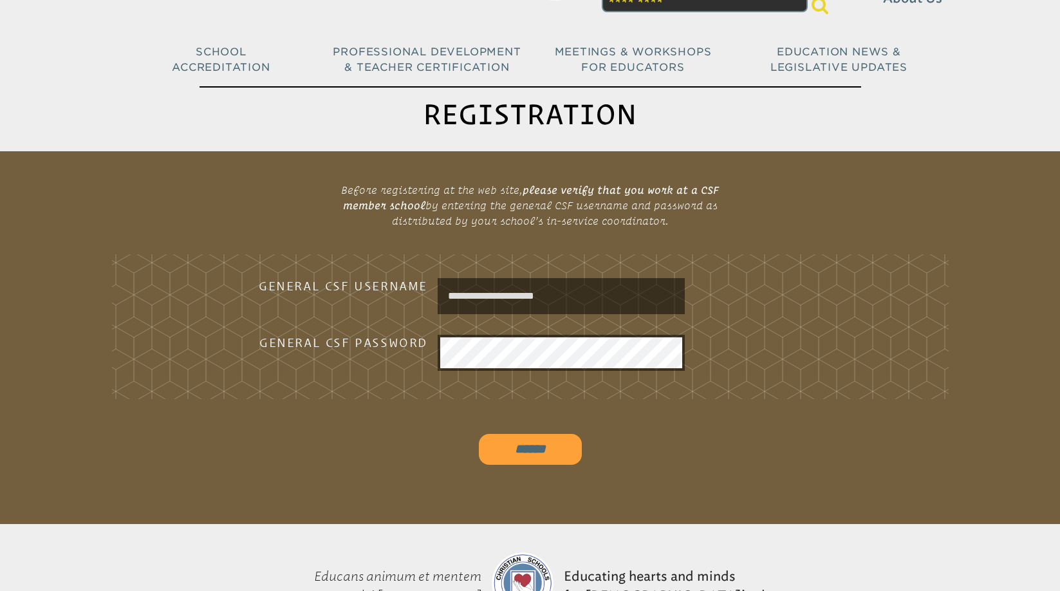
click at [419, 297] on div "**********" at bounding box center [530, 296] width 783 height 36
type input "*********"
click at [430, 352] on div "General CSF Password" at bounding box center [530, 353] width 783 height 36
click at [530, 455] on input "******" at bounding box center [530, 449] width 103 height 31
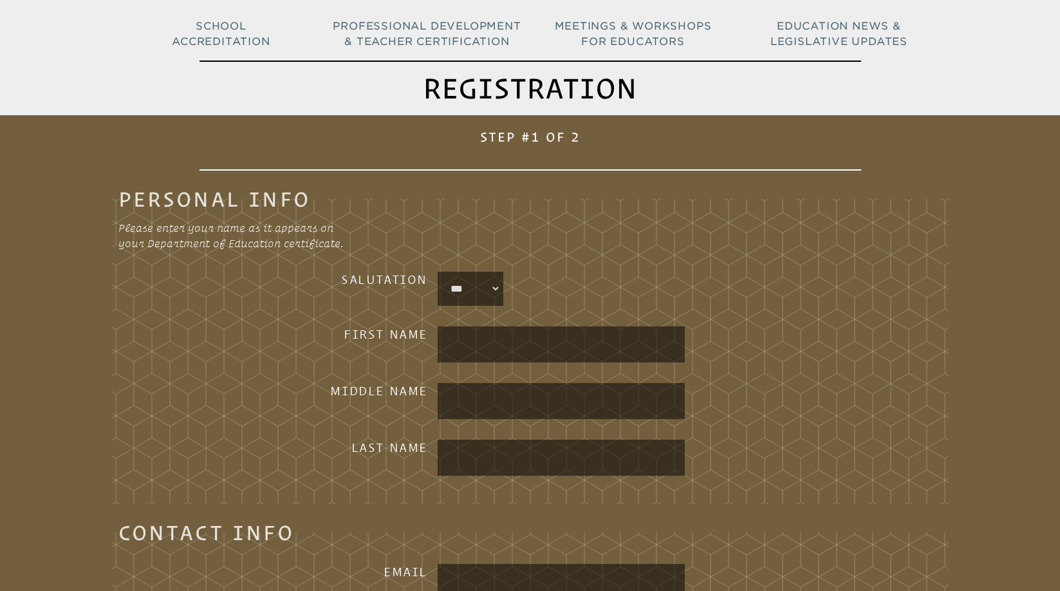
scroll to position [174, 0]
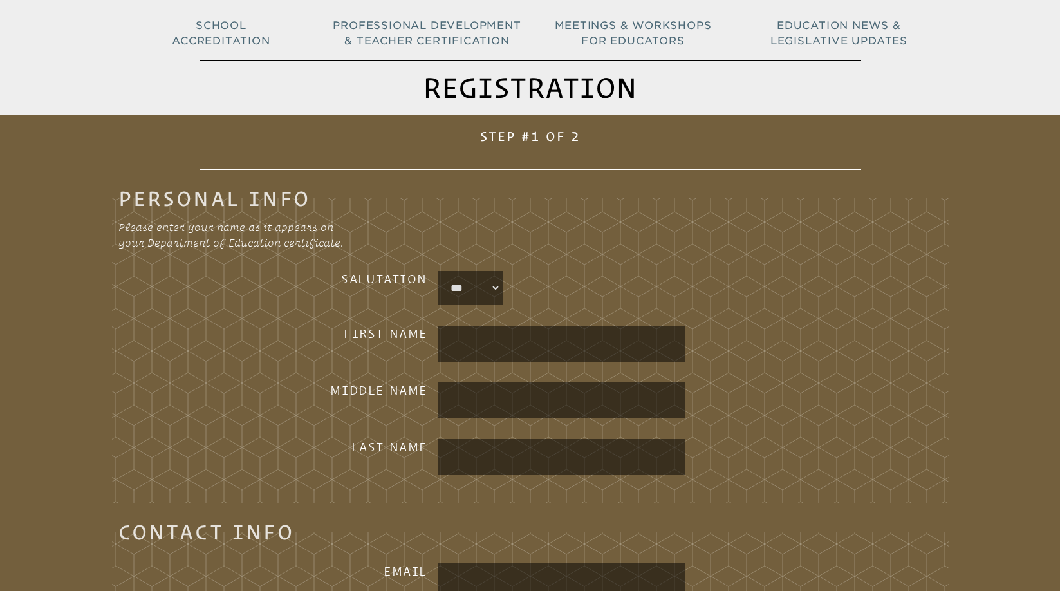
type input "**********"
click at [453, 337] on input "text" at bounding box center [561, 343] width 242 height 31
click at [760, 302] on div "*** **** *** *** ****" at bounding box center [680, 288] width 484 height 34
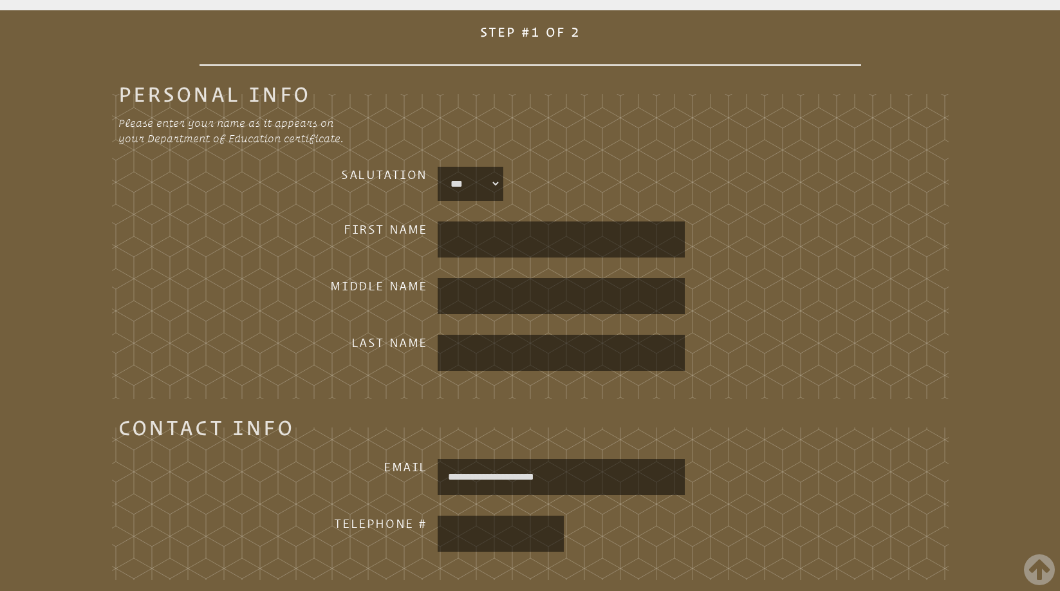
scroll to position [0, 0]
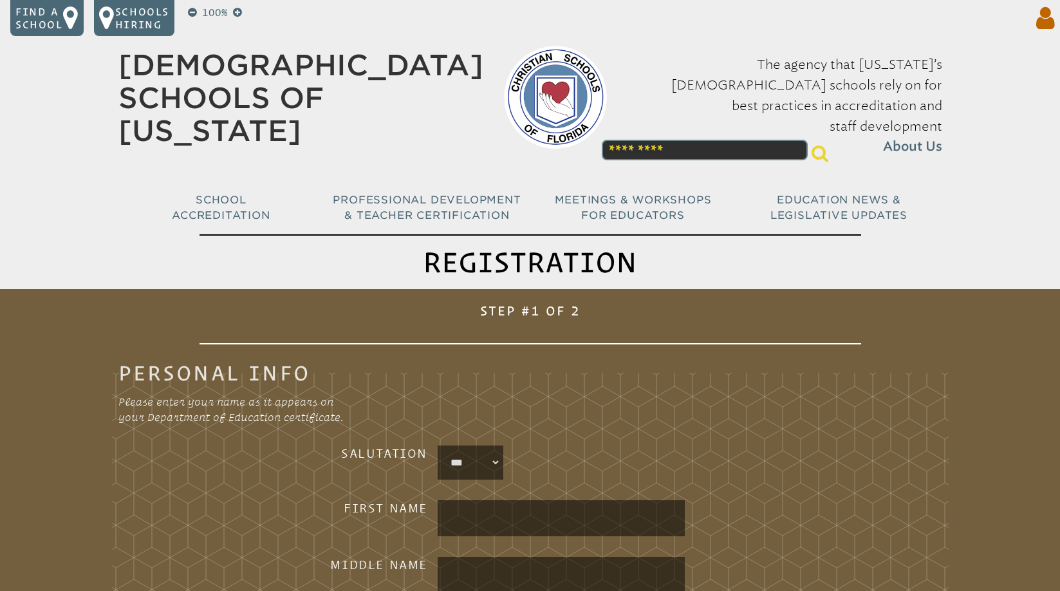
click at [1048, 21] on icon at bounding box center [1043, 18] width 24 height 26
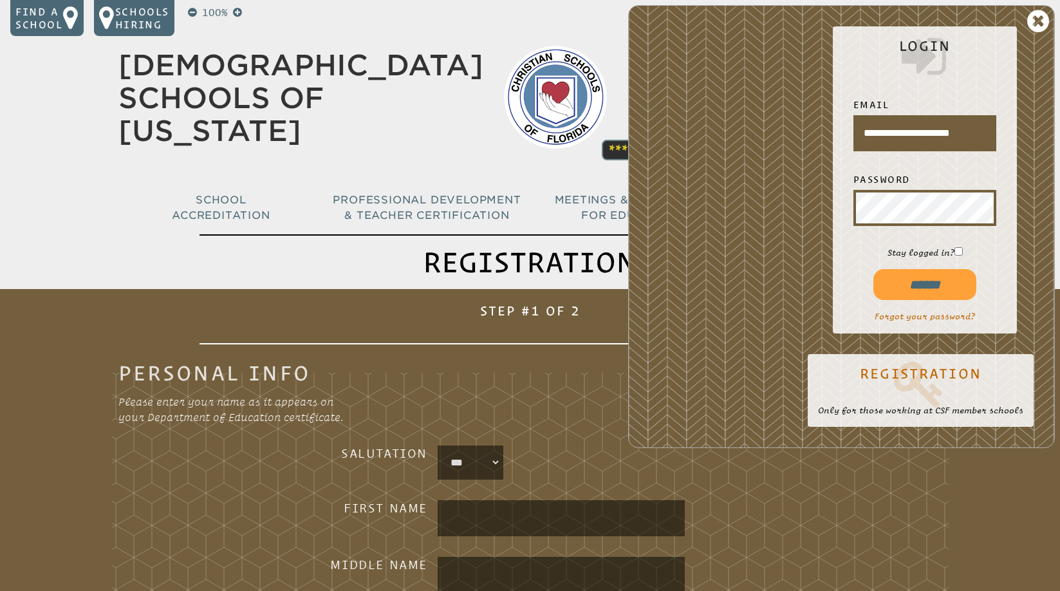
click at [923, 281] on input "******" at bounding box center [925, 284] width 103 height 31
type input "**********"
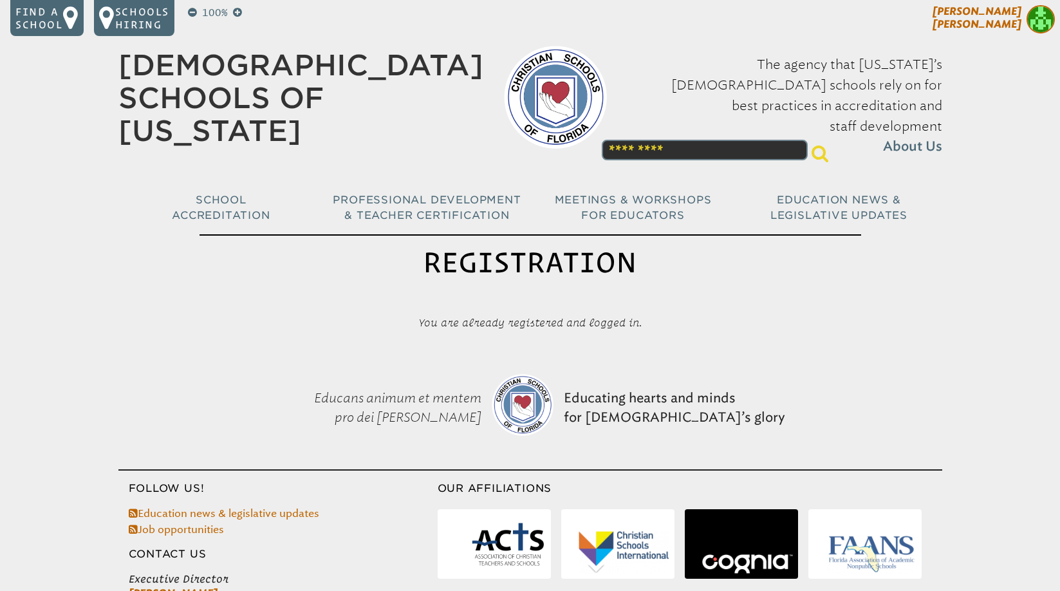
click at [1047, 14] on img at bounding box center [1041, 19] width 28 height 28
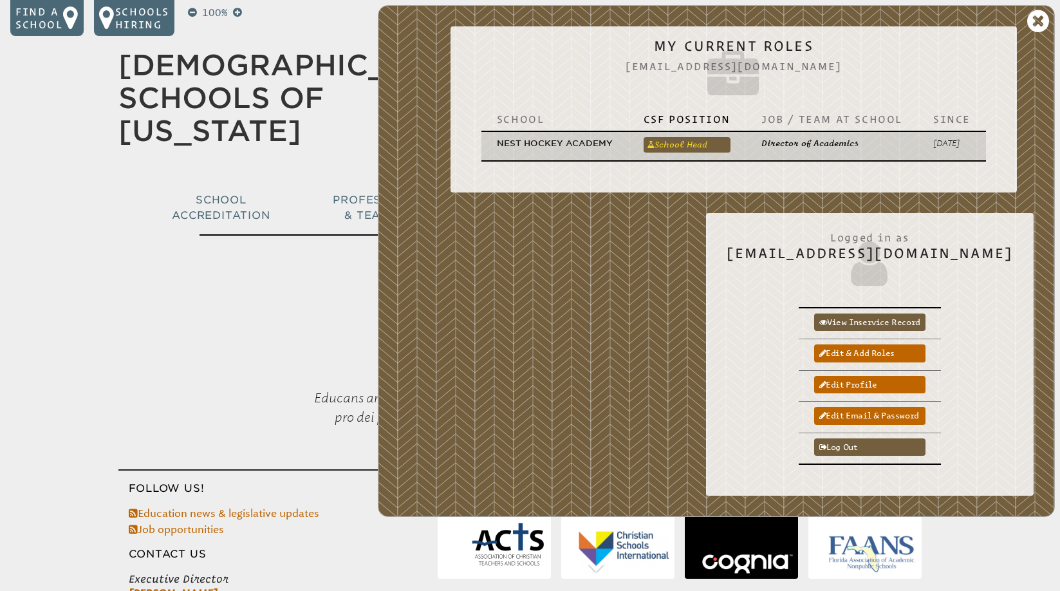
click at [693, 144] on link "School Head" at bounding box center [687, 144] width 87 height 15
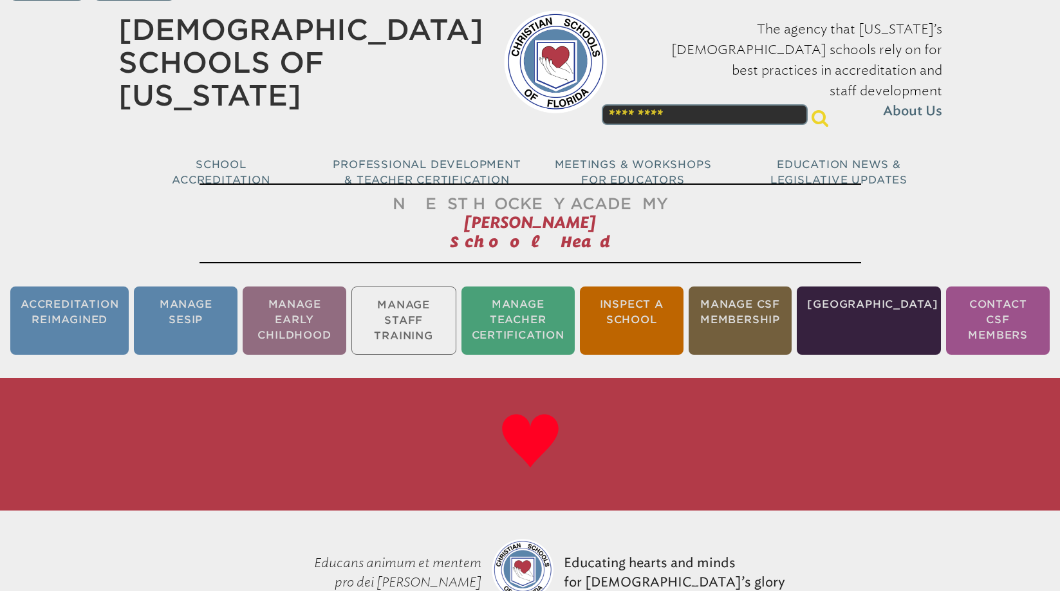
scroll to position [46, 0]
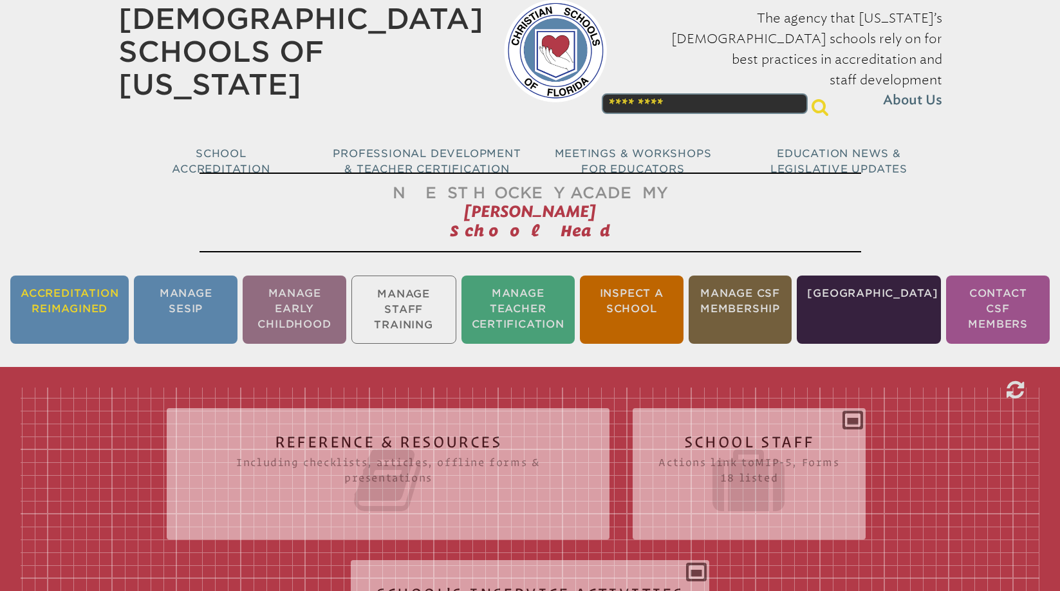
click at [86, 289] on li "Accreditation Reimagined" at bounding box center [69, 310] width 118 height 68
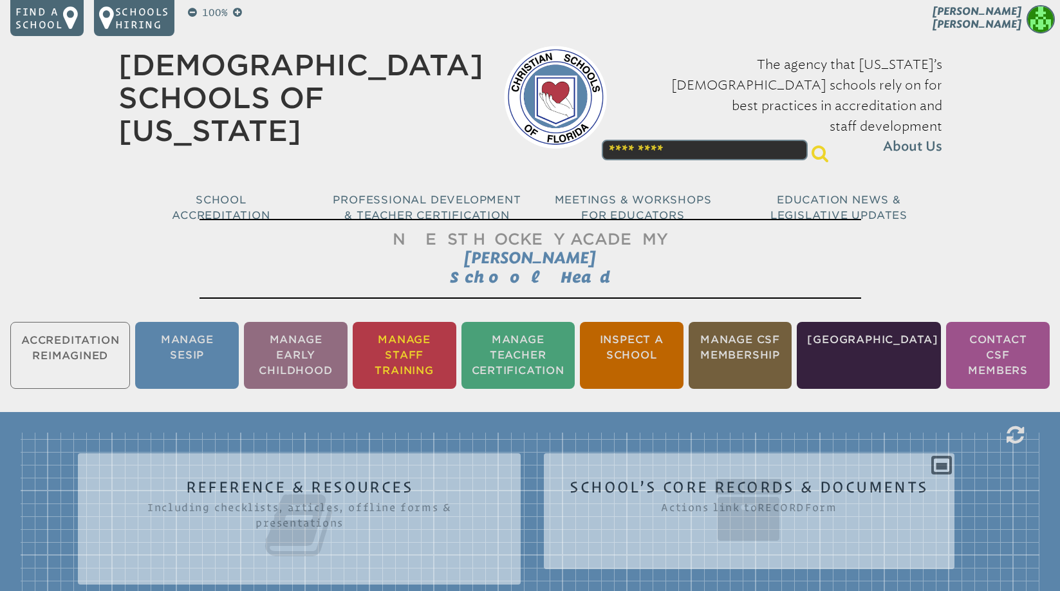
click at [433, 331] on li "Manage Staff Training" at bounding box center [405, 355] width 104 height 67
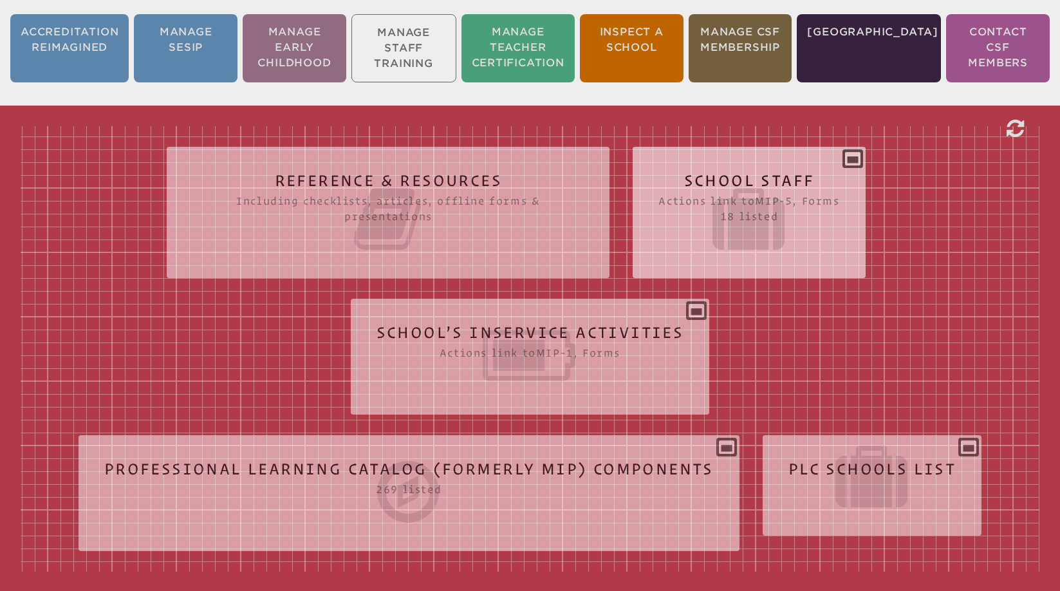
scroll to position [289, 0]
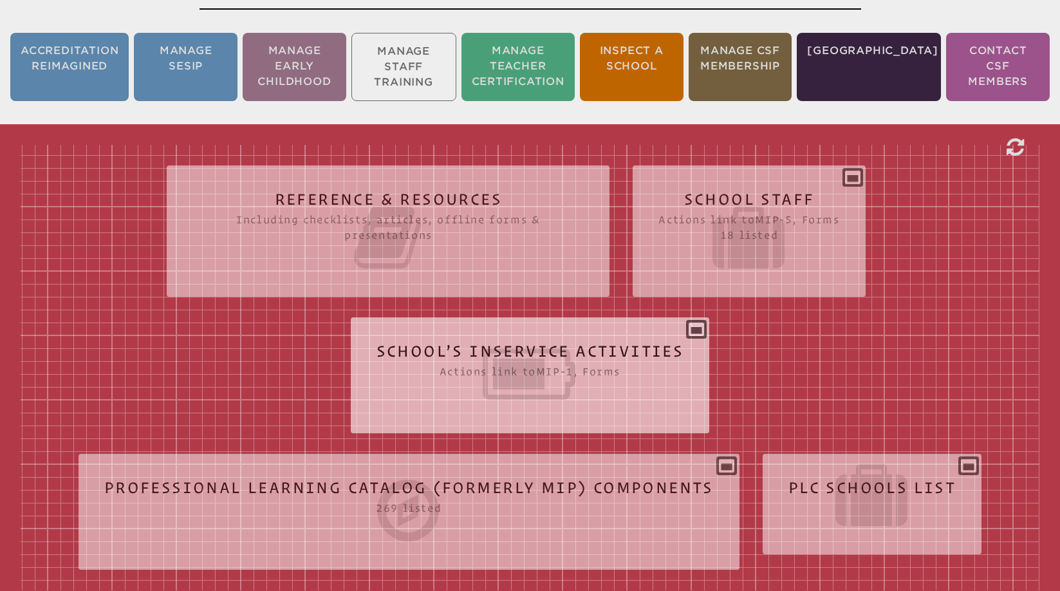
click at [697, 334] on div "School’s Inservice Activities Actions link to mip-1 , Forms Status Year # Title…" at bounding box center [530, 370] width 359 height 85
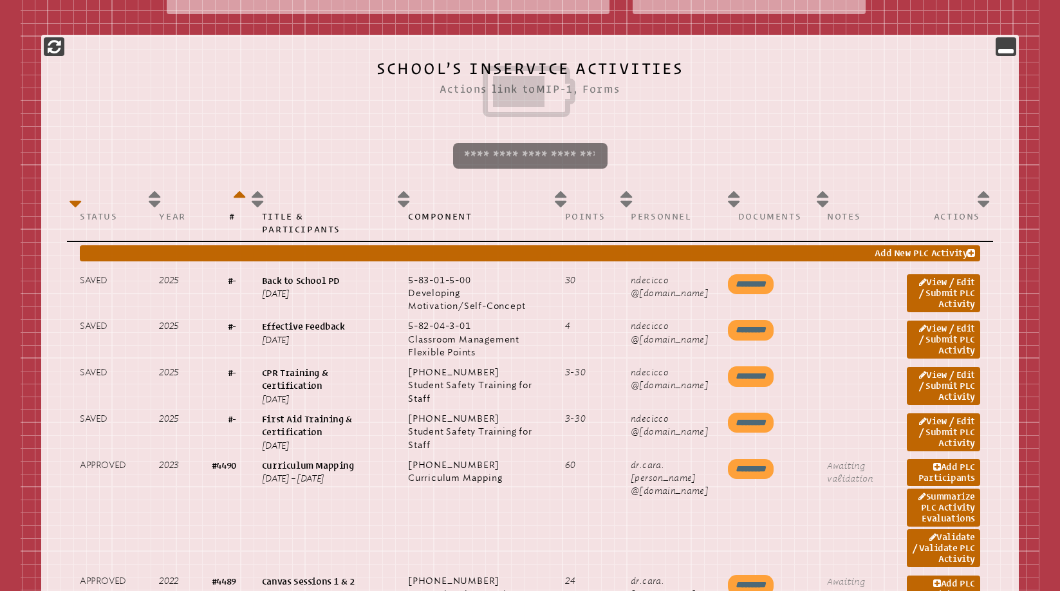
scroll to position [578, 0]
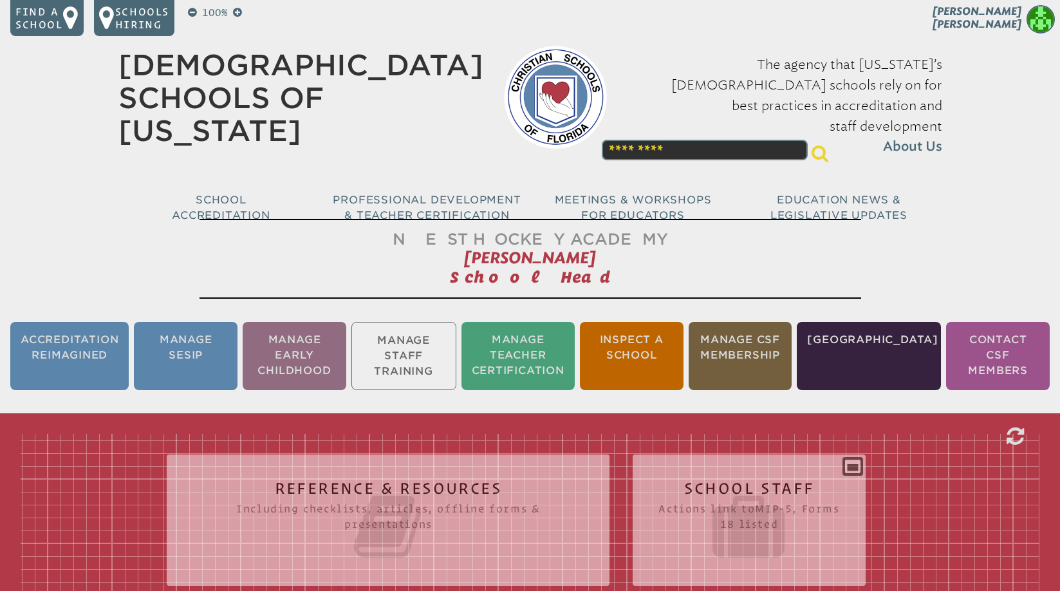
click at [413, 355] on ul "Accreditation Reimagined Manage SESIP Manage Early Childhood Manage Staff Train…" at bounding box center [530, 355] width 1060 height 73
click at [433, 348] on ul "Accreditation Reimagined Manage SESIP Manage Early Childhood Manage Staff Train…" at bounding box center [530, 355] width 1060 height 73
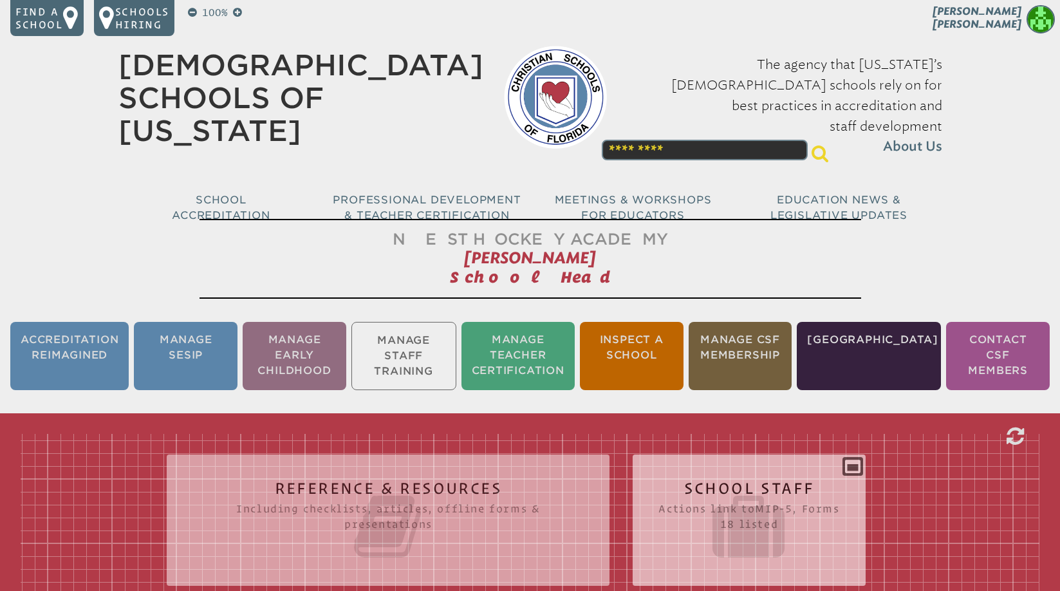
click at [858, 465] on div "School Staff Actions link to mip-5 , Forms 18 listed Report (for printing & exp…" at bounding box center [749, 515] width 232 height 100
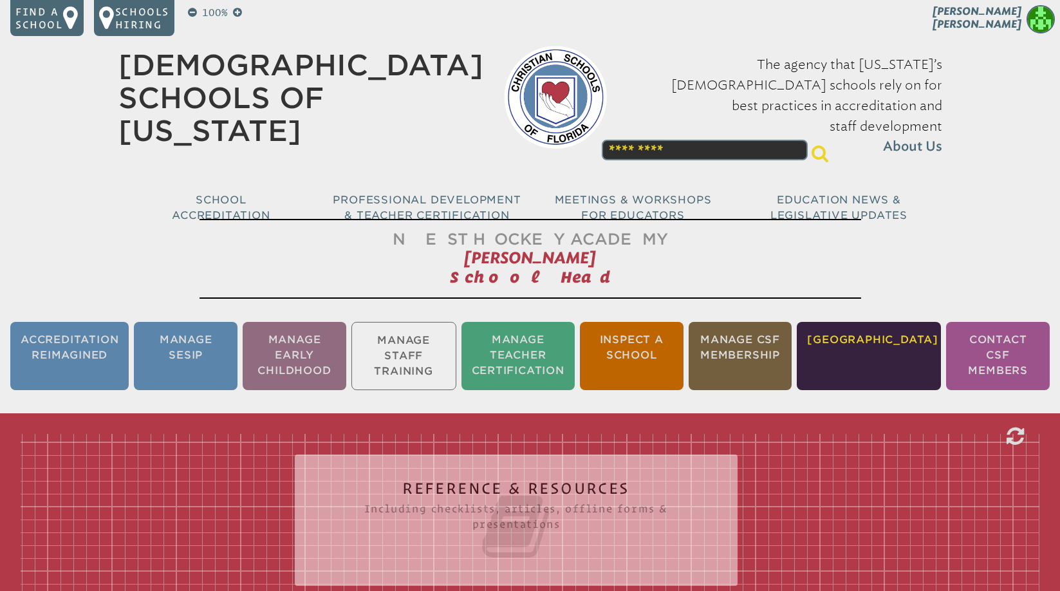
click at [885, 356] on li "[GEOGRAPHIC_DATA]" at bounding box center [869, 356] width 144 height 68
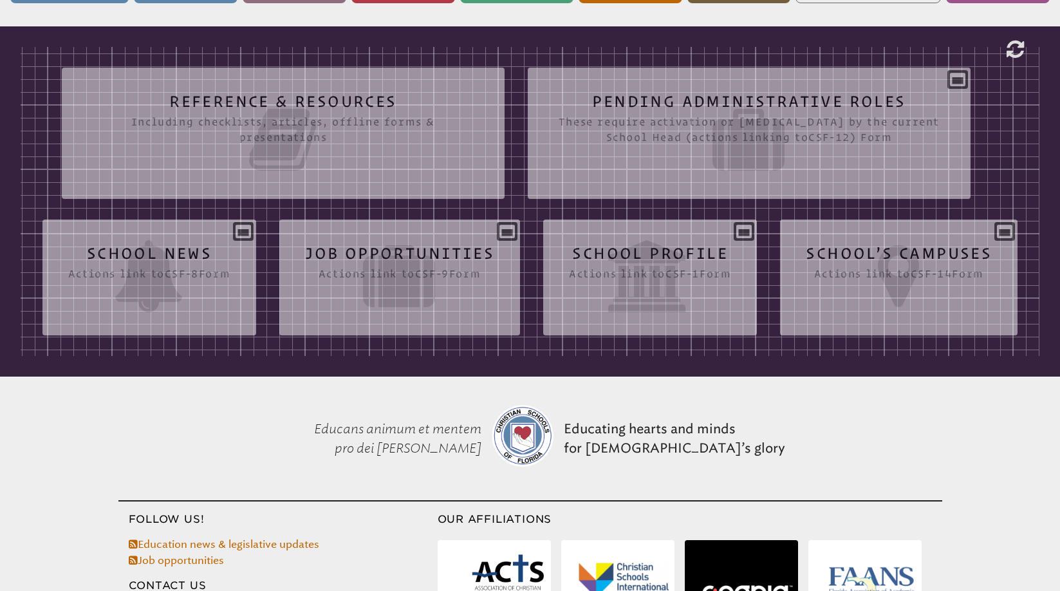
scroll to position [402, 0]
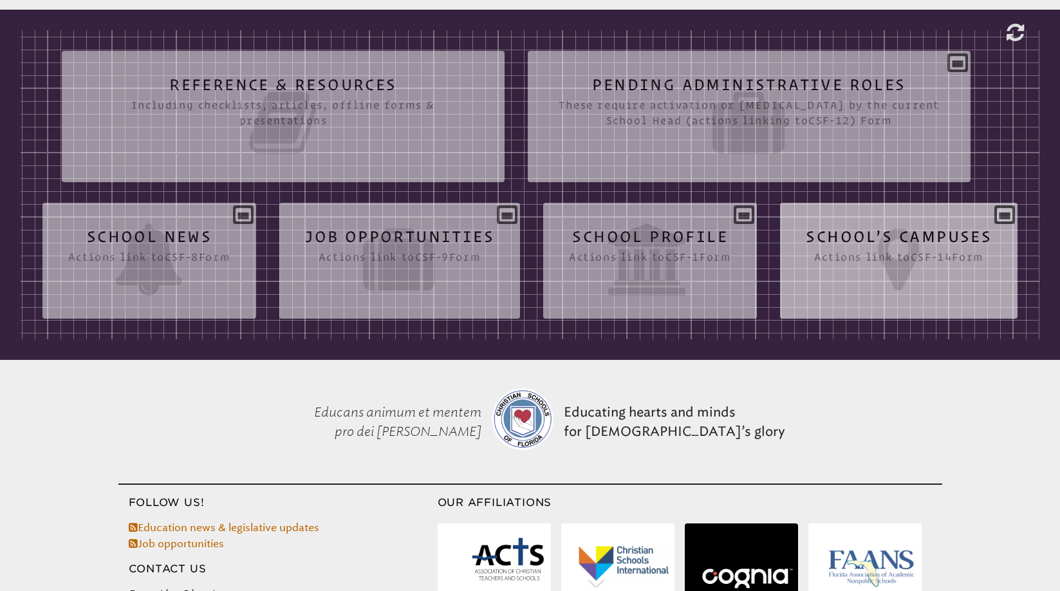
click at [780, 298] on div "School’s Campuses Actions link to csf-14 Form Street City Zip Phone Title HQ? A…" at bounding box center [899, 255] width 238 height 85
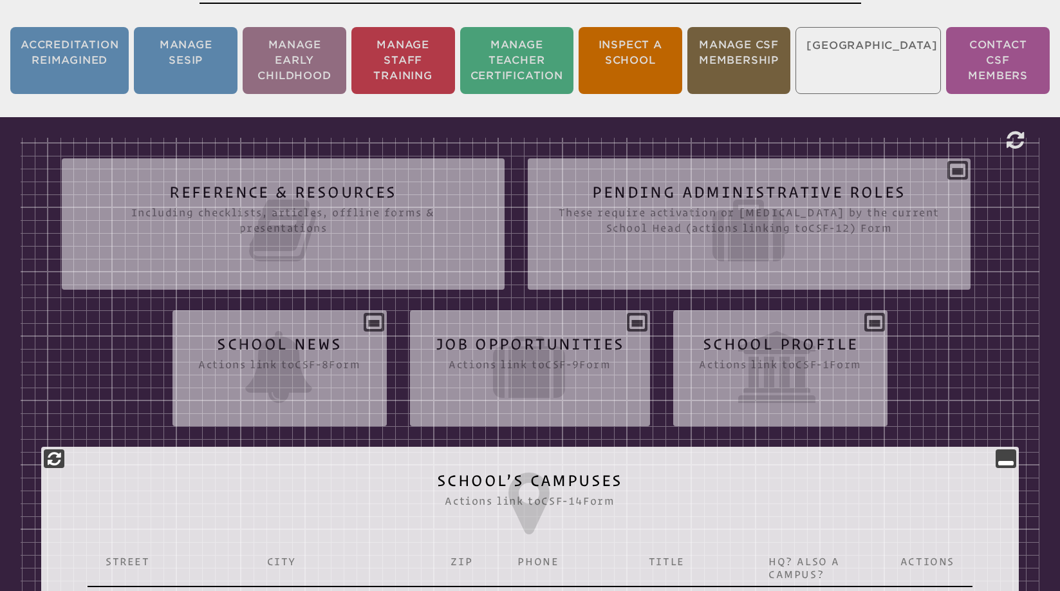
scroll to position [294, 0]
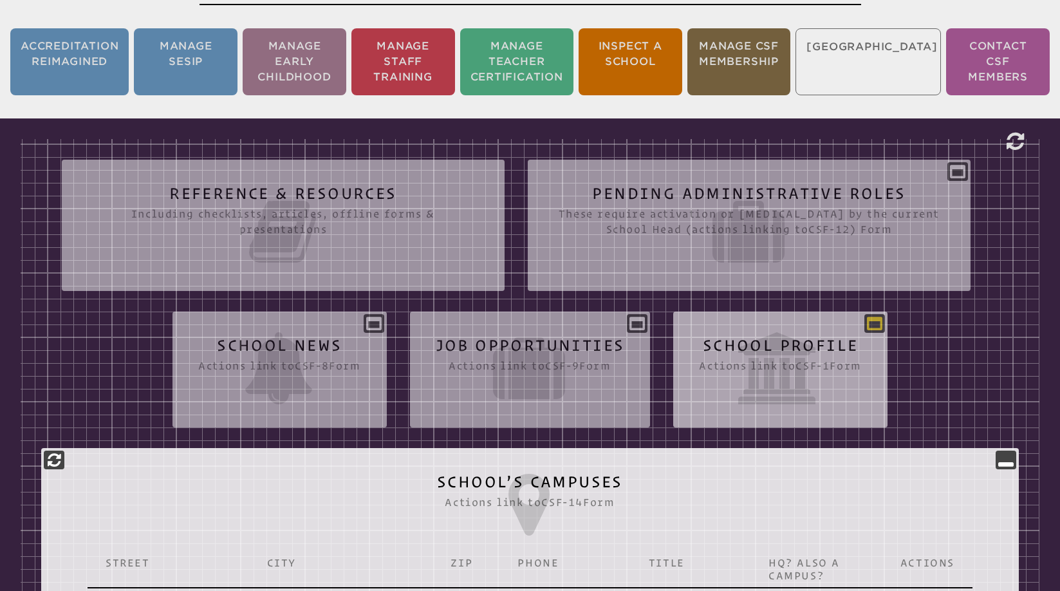
click at [879, 319] on icon at bounding box center [874, 322] width 15 height 15
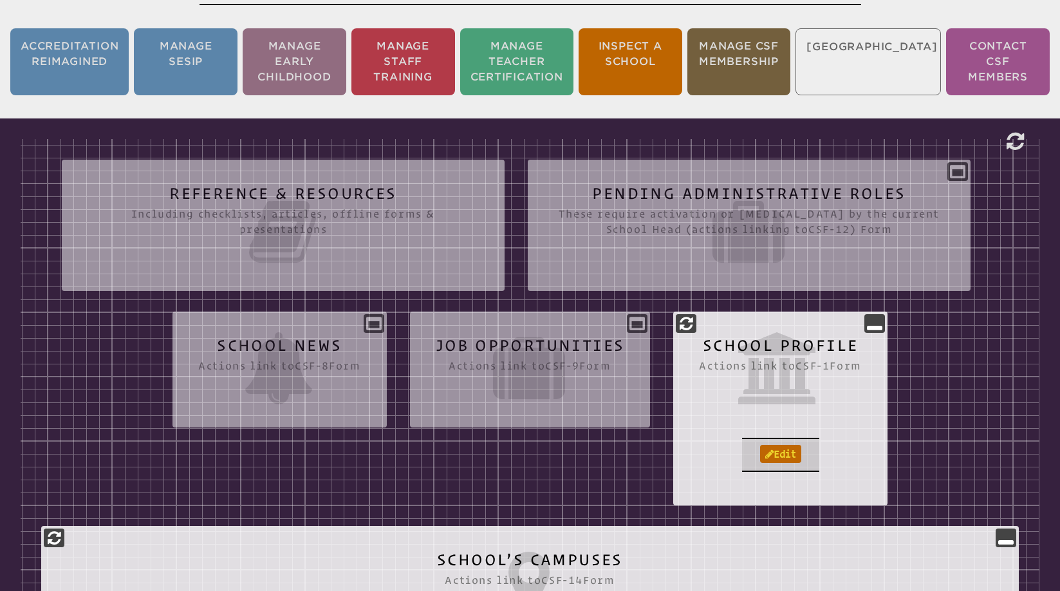
click at [780, 453] on link "Edit" at bounding box center [780, 454] width 41 height 18
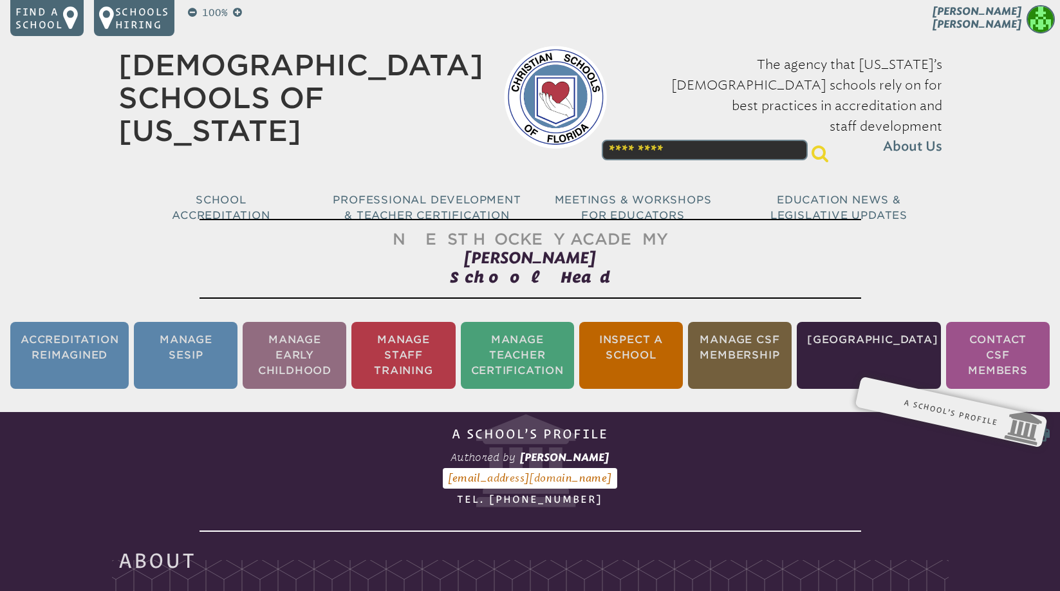
click at [1011, 128] on div "100% Find a school Schools Hiring [PERSON_NAME] [PERSON_NAME] My Current Roles …" at bounding box center [530, 122] width 1060 height 244
click at [1043, 24] on img at bounding box center [1041, 19] width 28 height 28
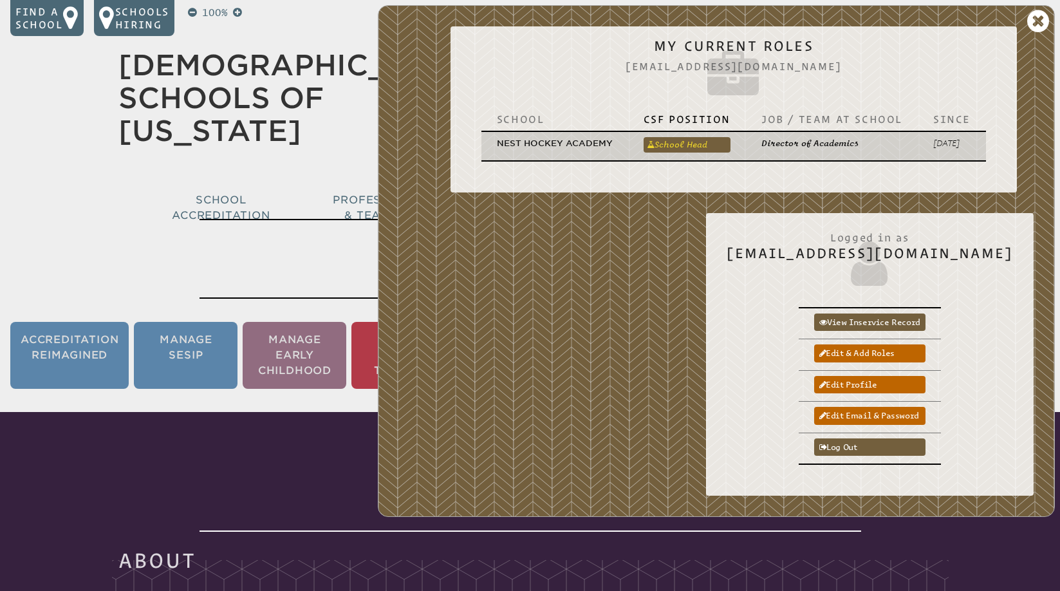
click at [701, 141] on link "School Head" at bounding box center [687, 144] width 87 height 15
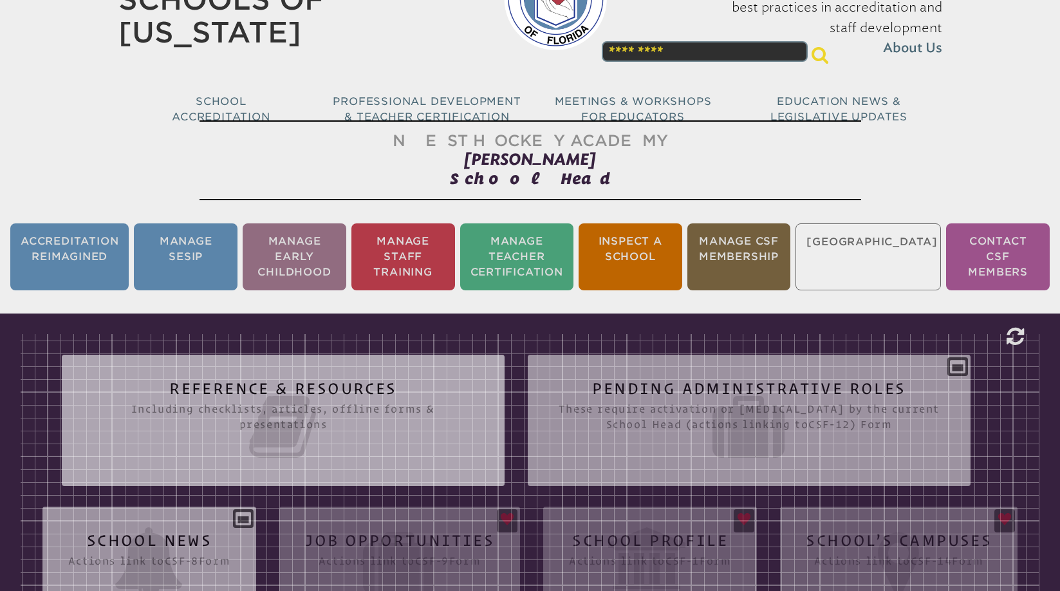
scroll to position [103, 0]
